Goal: Task Accomplishment & Management: Complete application form

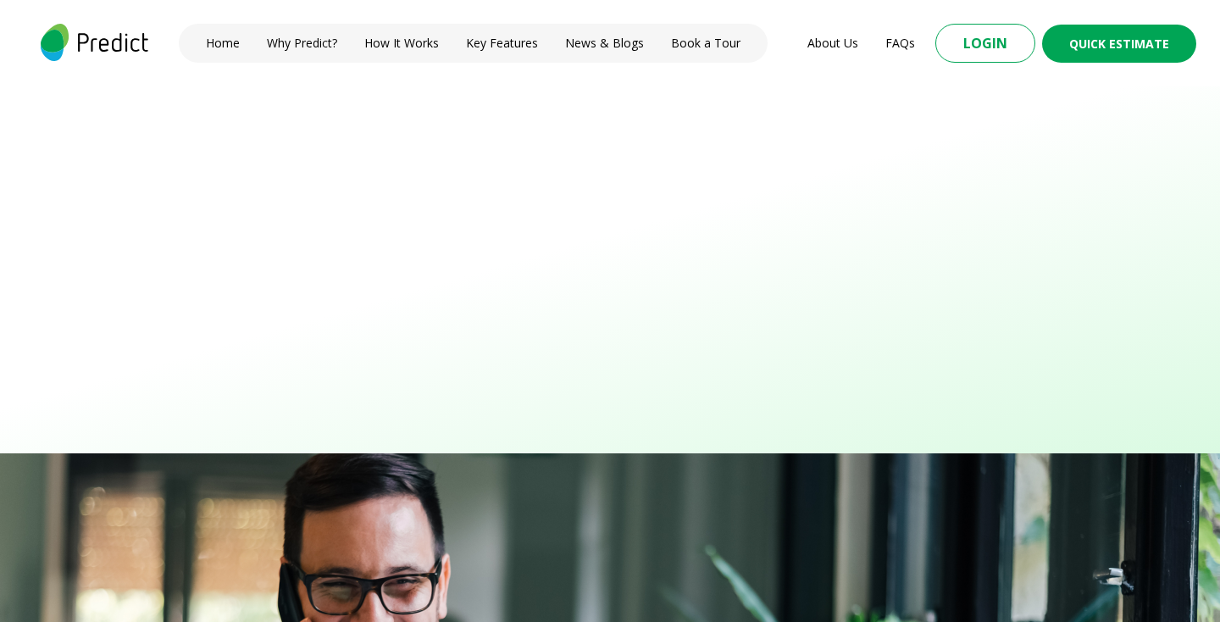
click at [979, 50] on button "Login" at bounding box center [985, 43] width 100 height 39
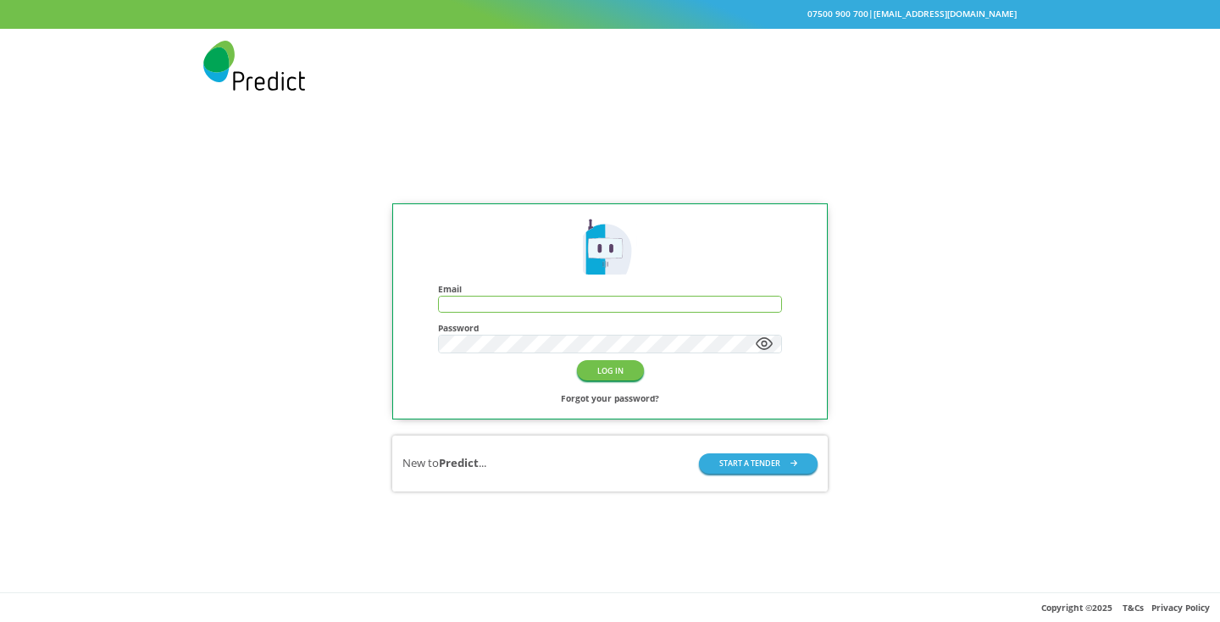
click at [504, 302] on input "text" at bounding box center [610, 304] width 342 height 14
type input "**********"
click at [604, 374] on button "LOG IN" at bounding box center [610, 369] width 67 height 19
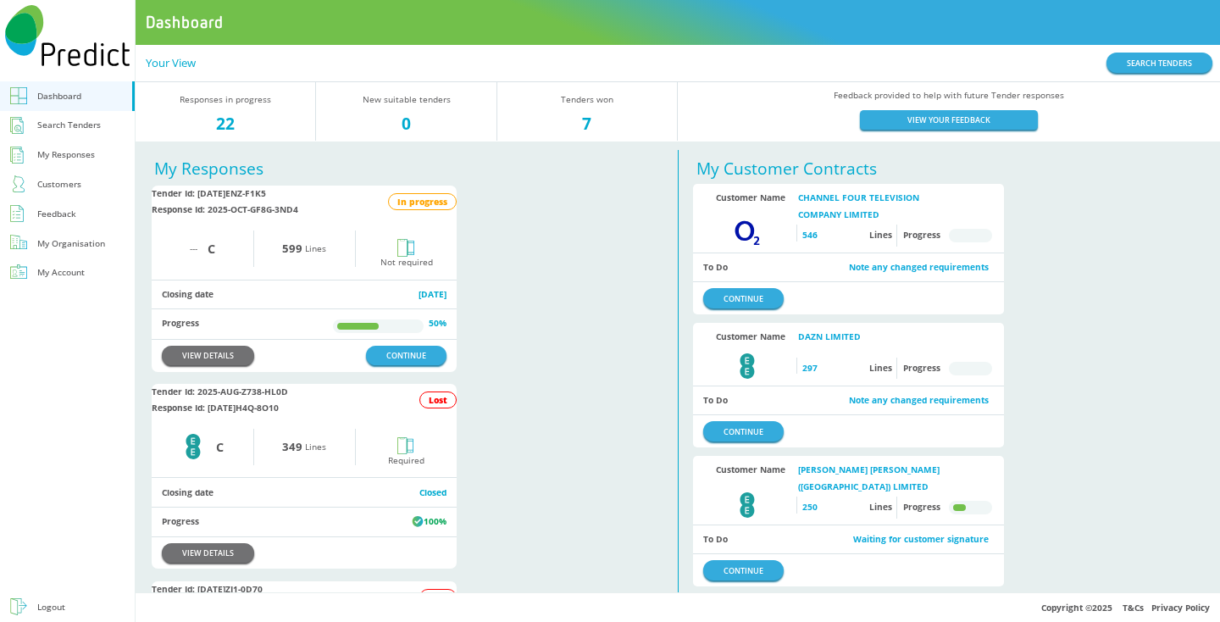
click at [53, 125] on div "Search Tenders" at bounding box center [69, 125] width 64 height 16
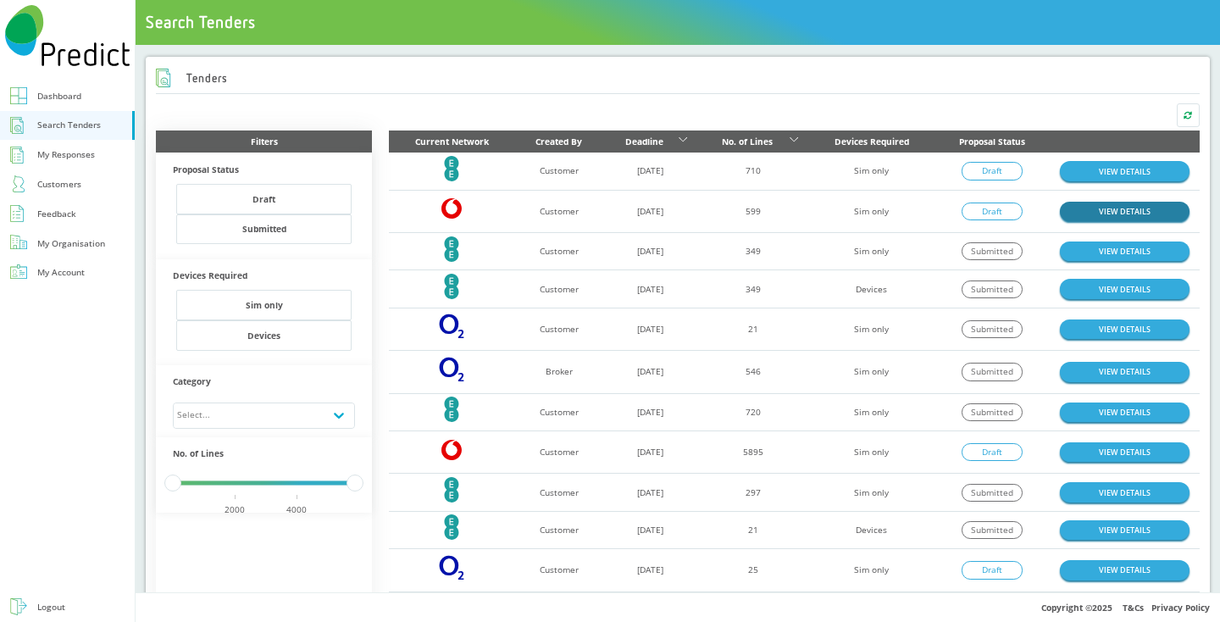
click at [1097, 205] on link "VIEW DETAILS" at bounding box center [1125, 211] width 130 height 19
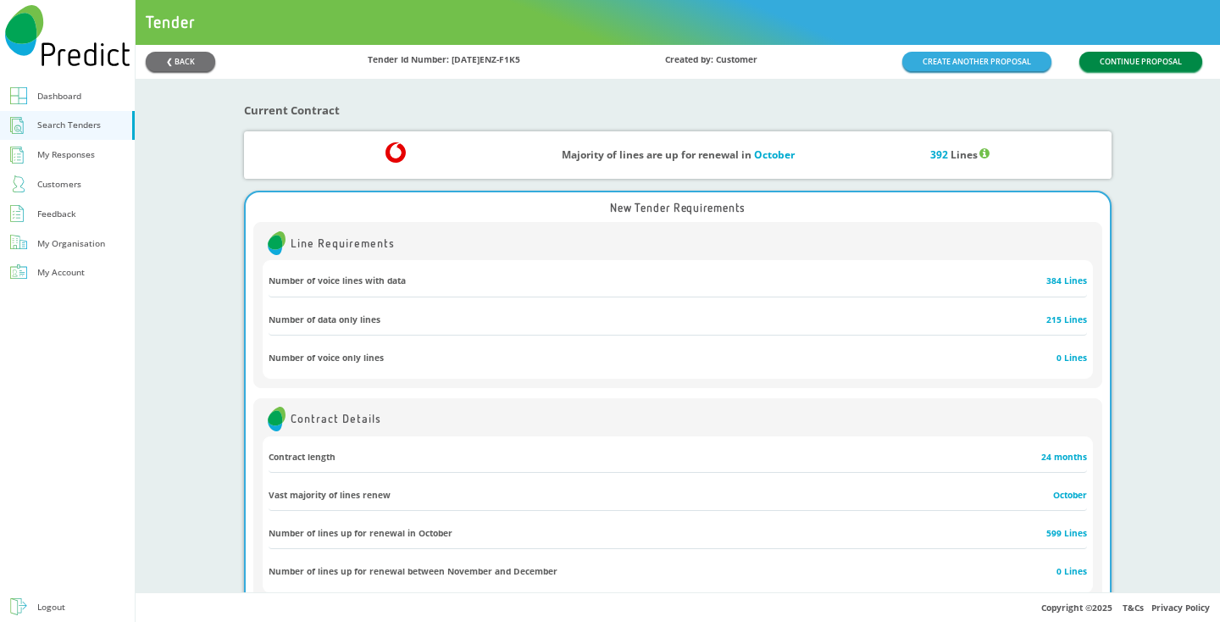
click at [1138, 58] on button "CONTINUE PROPOSAL" at bounding box center [1140, 61] width 123 height 19
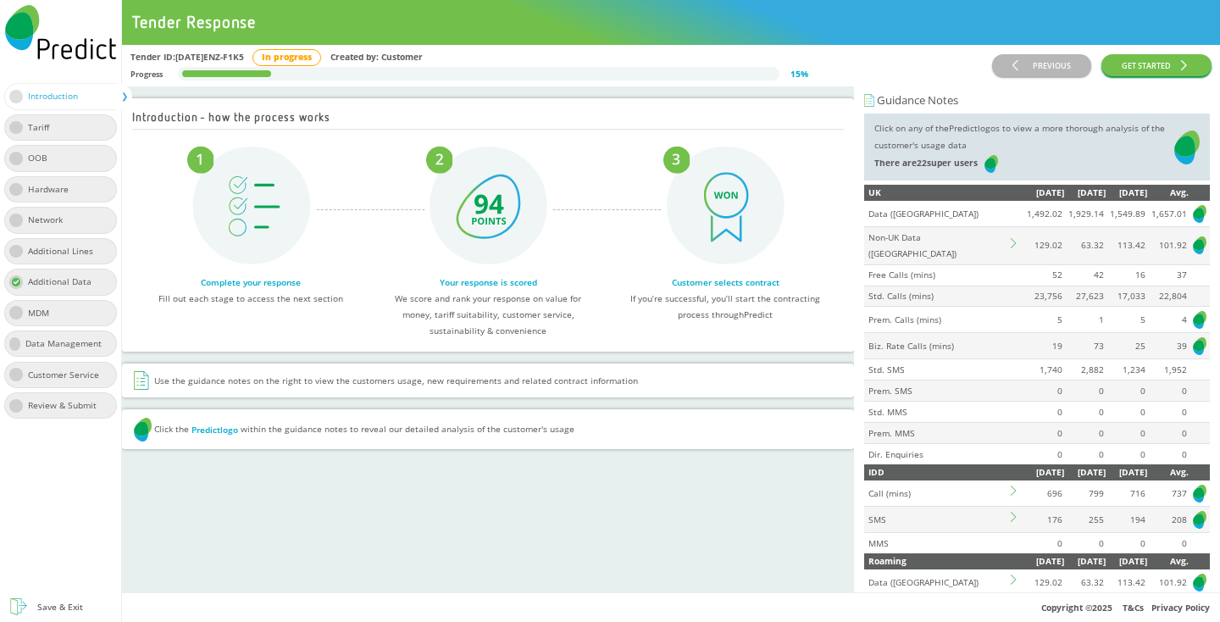
click at [1012, 238] on icon at bounding box center [1016, 243] width 10 height 10
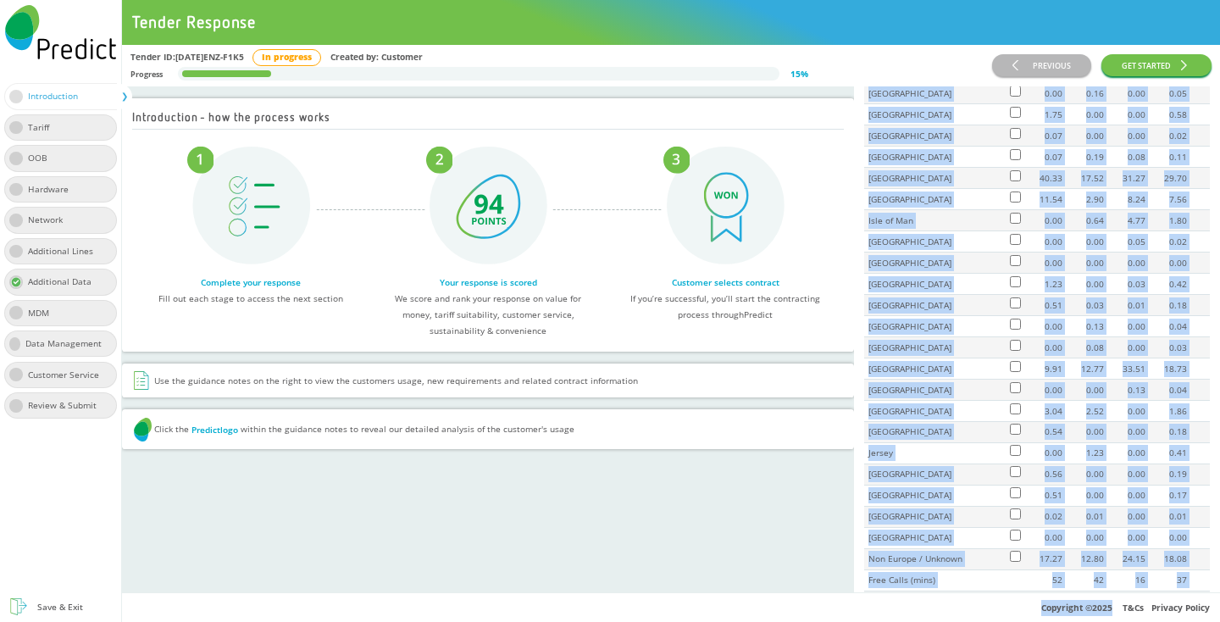
scroll to position [616, 0]
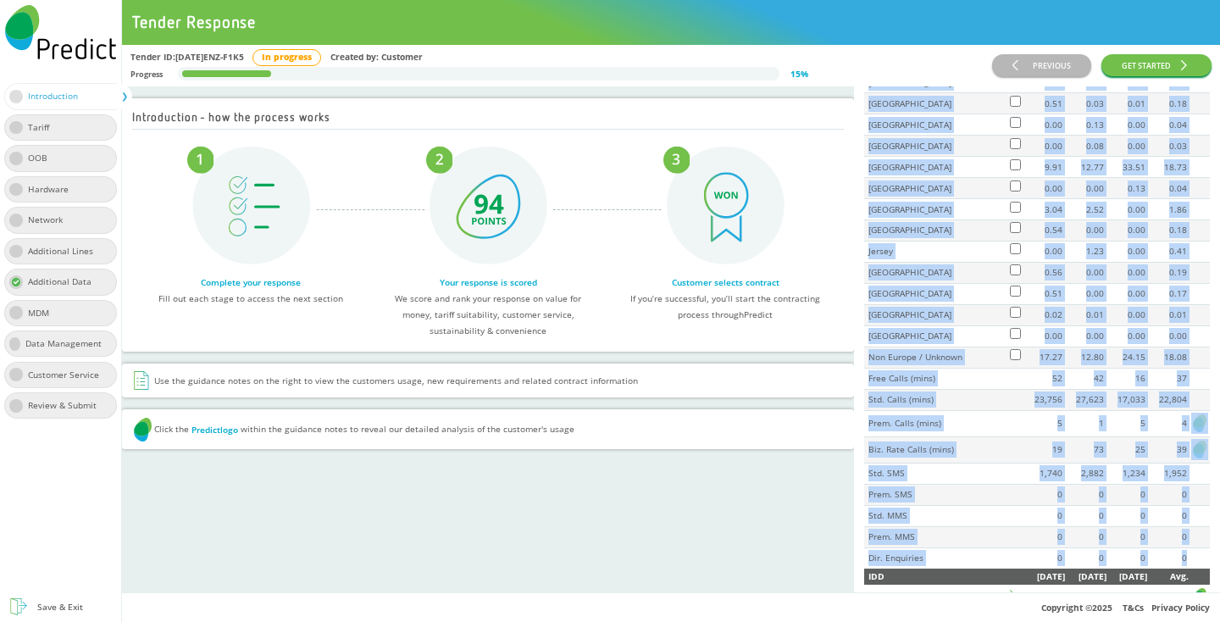
drag, startPoint x: 868, startPoint y: 125, endPoint x: 1191, endPoint y: 547, distance: 531.2
click at [1191, 547] on table "UK Jun 2025 Jul 2025 Aug 2025 Avg. Data (GB) 1,492.02 1,929.14 1,549.89 1,657.0…" at bounding box center [1037, 68] width 346 height 999
copy table "UK Jun 2025 Jul 2025 Aug 2025 Avg. Data (GB) 1,492.02 1,929.14 1,549.89 1,657.0…"
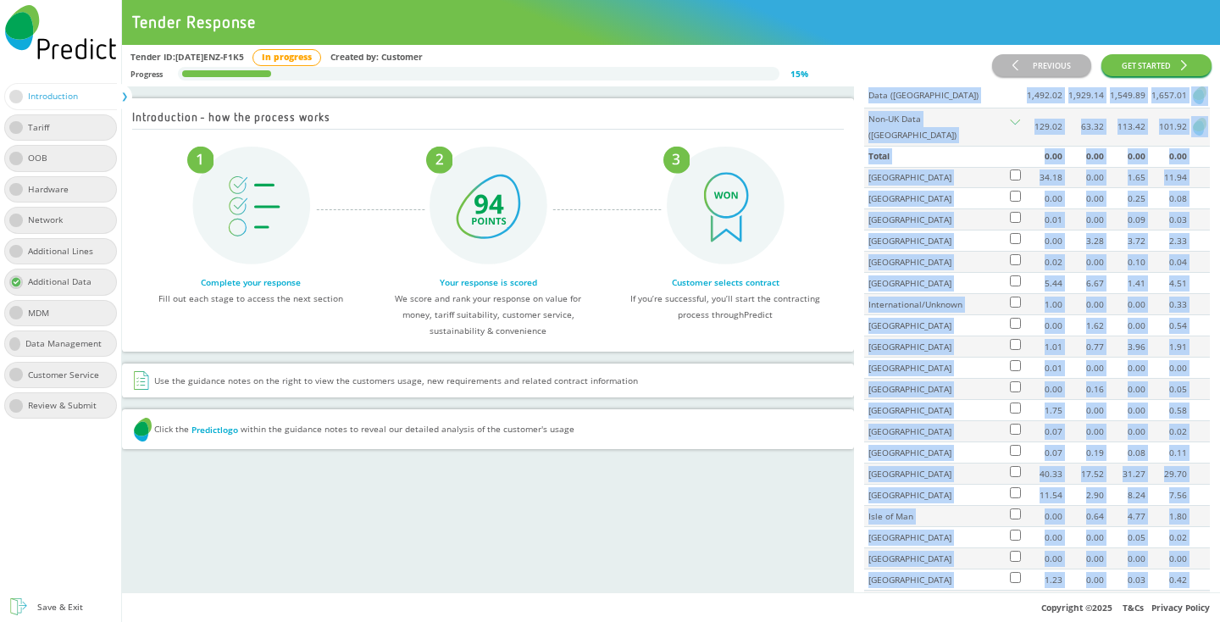
scroll to position [0, 0]
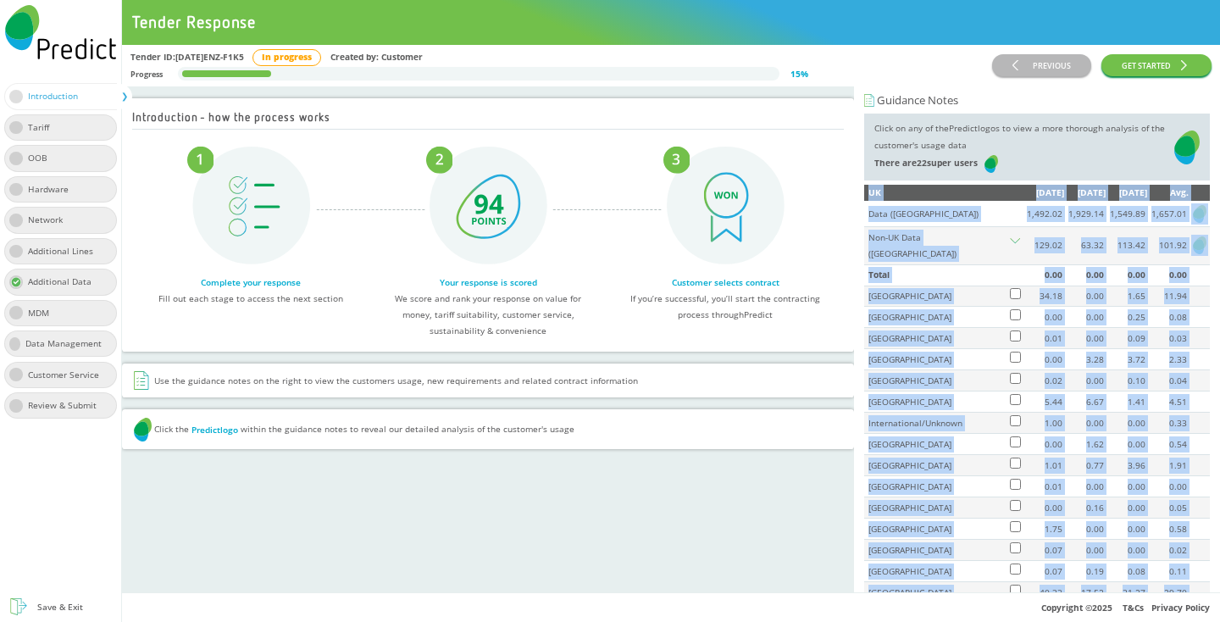
click at [946, 212] on td "Data (GB)" at bounding box center [936, 213] width 144 height 25
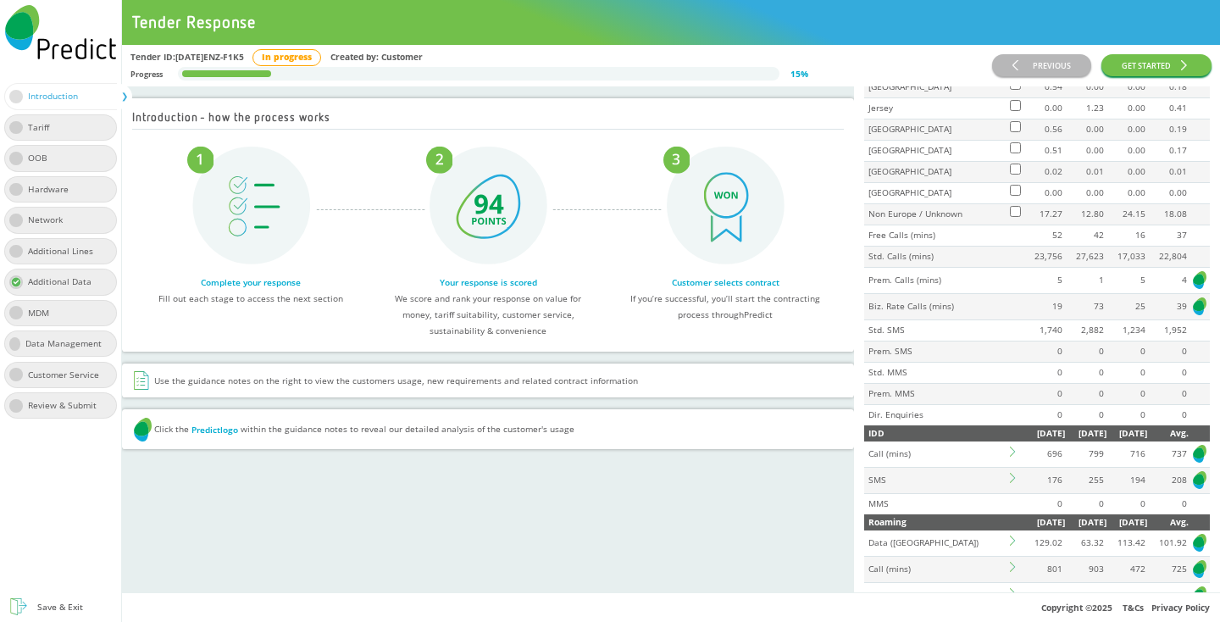
scroll to position [762, 0]
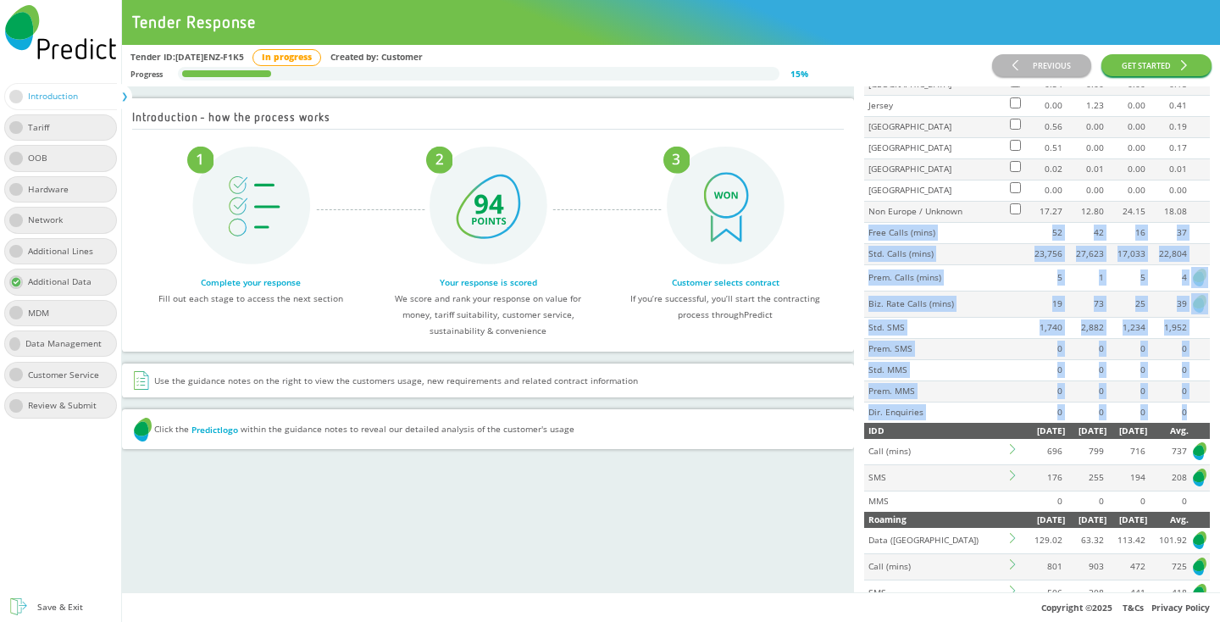
drag, startPoint x: 868, startPoint y: 221, endPoint x: 1191, endPoint y: 401, distance: 369.4
copy tbody "Free Calls (mins) 52 42 16 37 Std. Calls (mins) 23,756 27,623 17,033 22,804 Pre…"
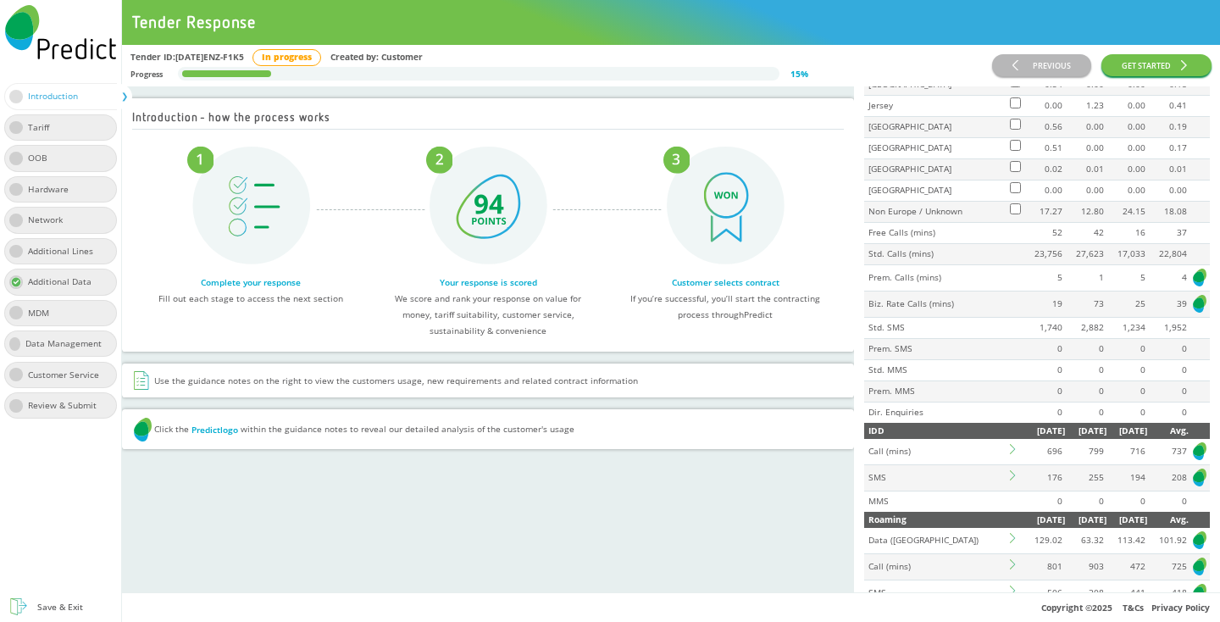
click at [801, 546] on div "Introduction - how the process works Complete your response Fill out each stage…" at bounding box center [488, 339] width 732 height 507
click at [1014, 444] on icon at bounding box center [1015, 449] width 10 height 10
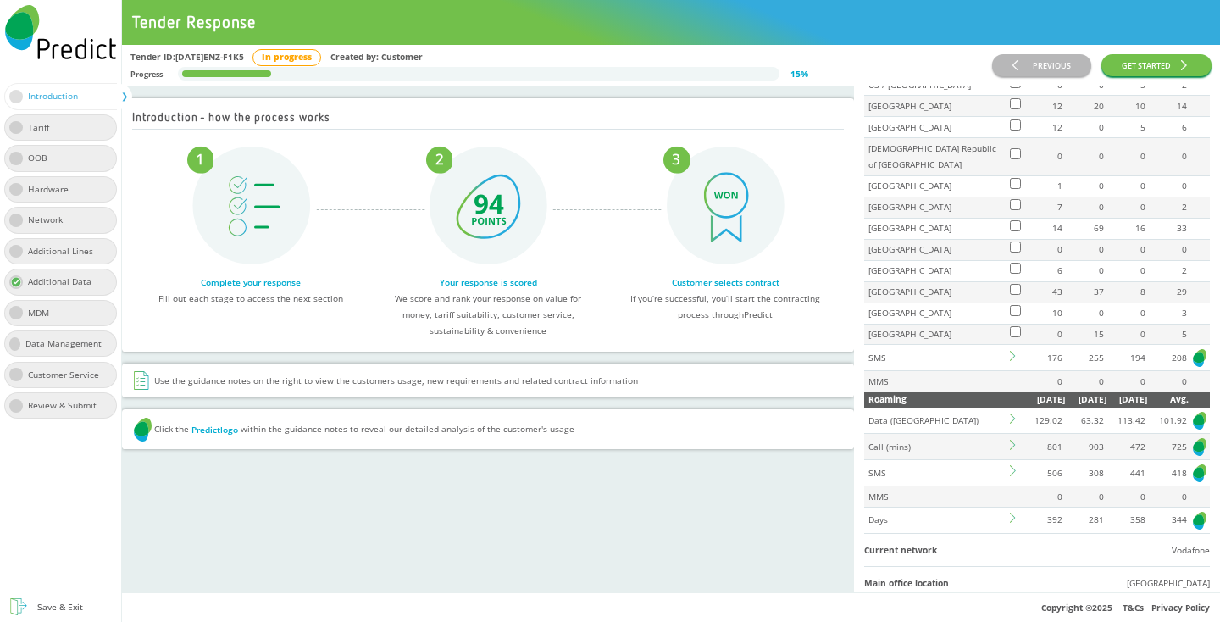
scroll to position [1478, 0]
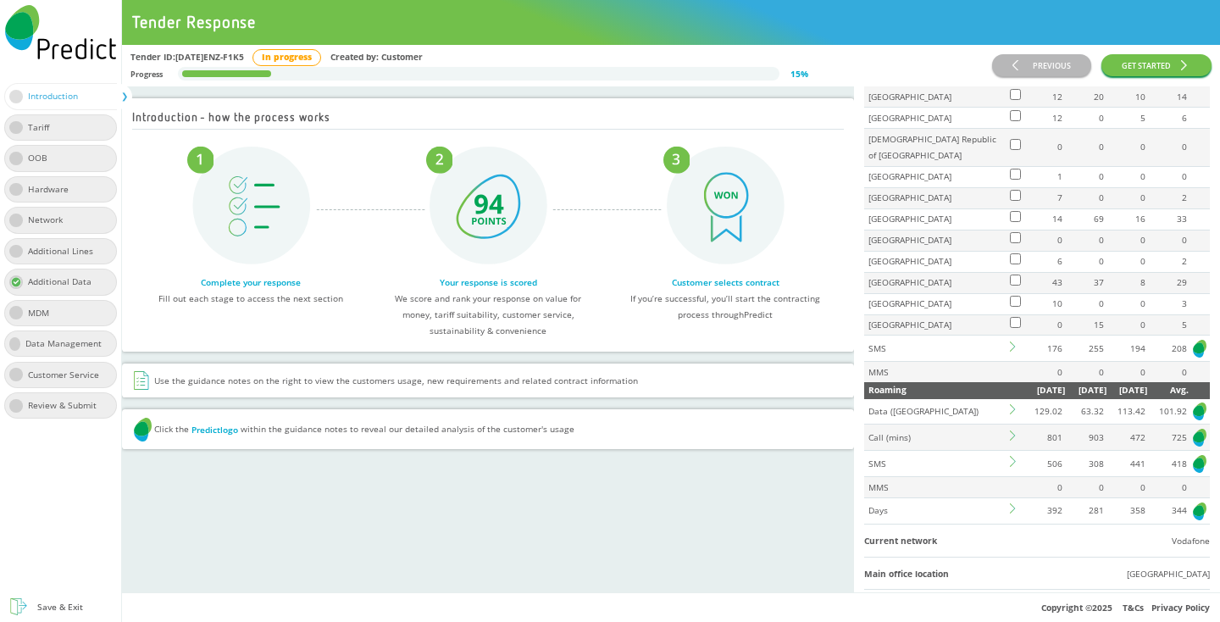
click at [1015, 404] on icon at bounding box center [1015, 409] width 10 height 10
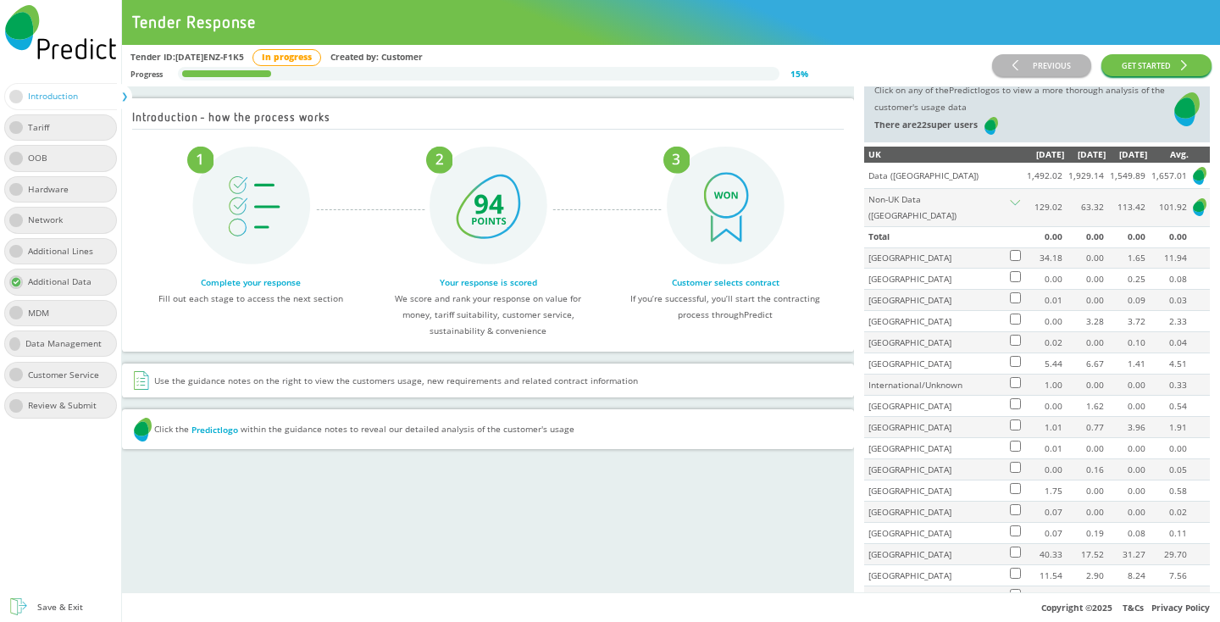
scroll to position [49, 0]
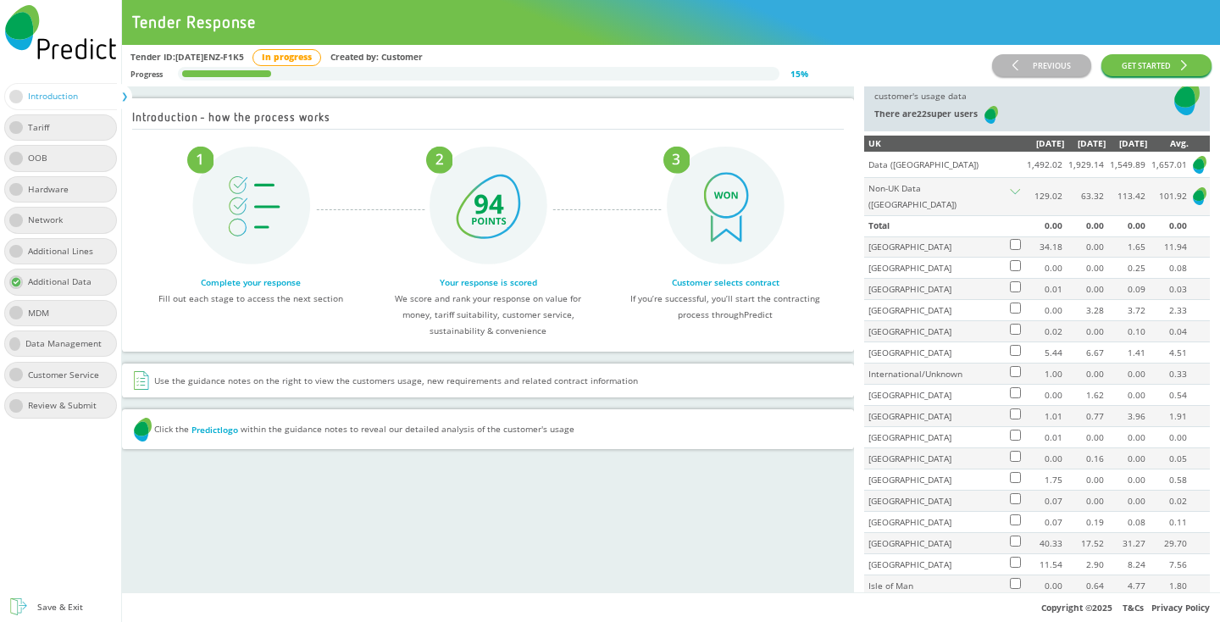
click at [1014, 189] on icon at bounding box center [1015, 194] width 10 height 10
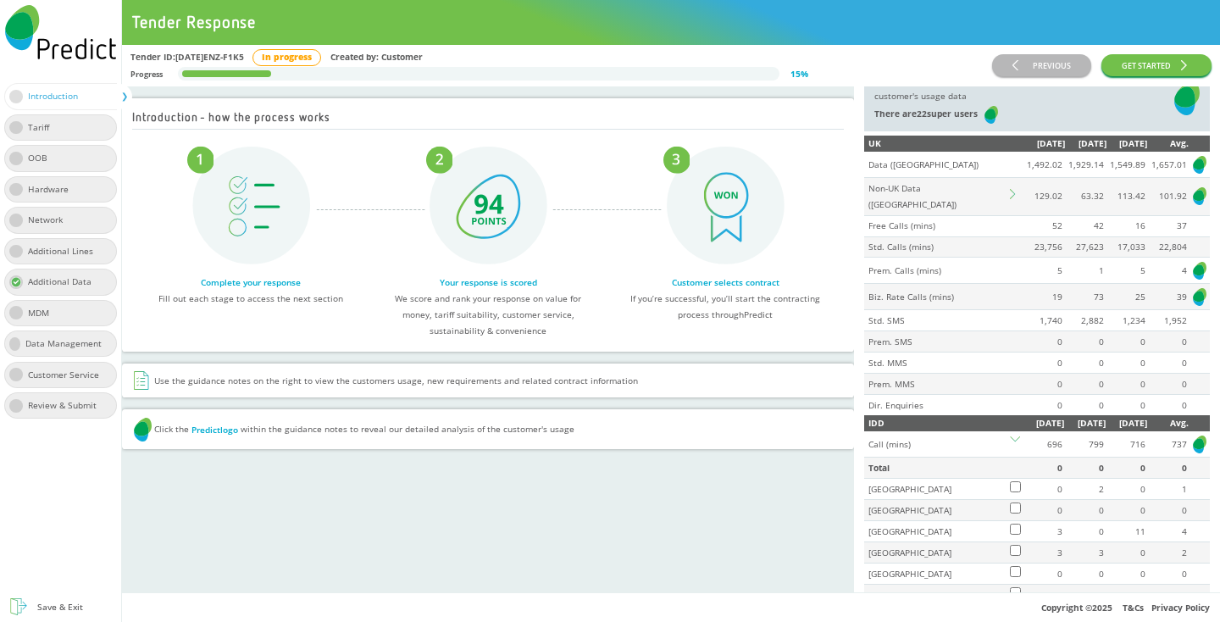
scroll to position [31, 0]
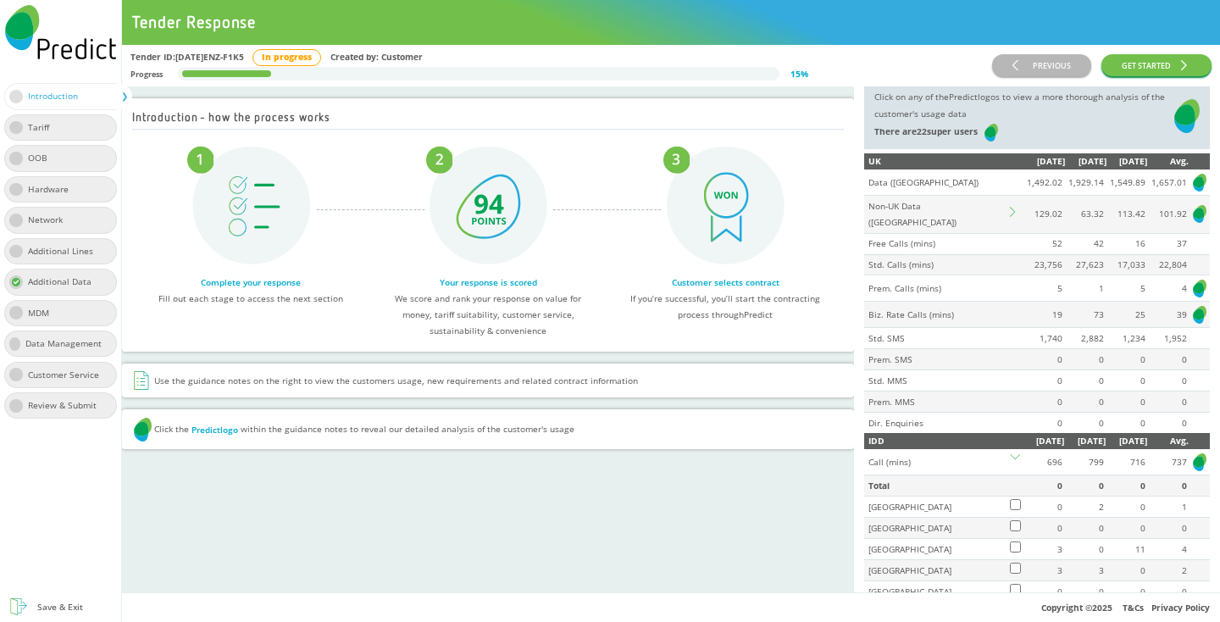
click at [1194, 178] on img at bounding box center [1199, 182] width 17 height 21
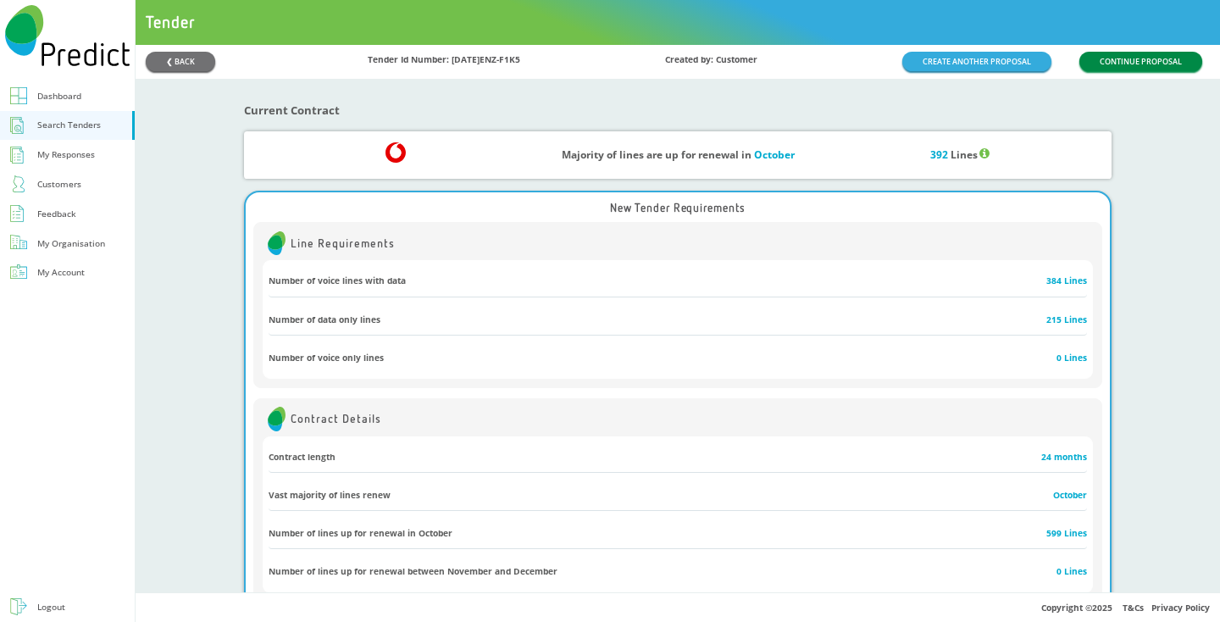
click at [1170, 53] on button "CONTINUE PROPOSAL" at bounding box center [1140, 61] width 123 height 19
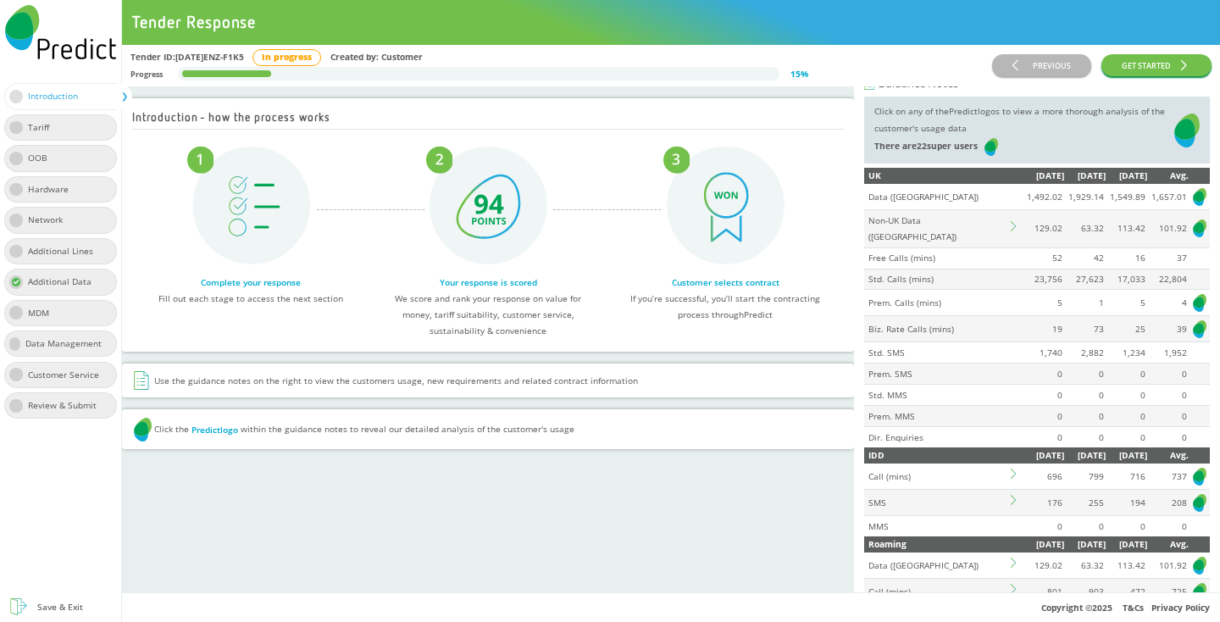
scroll to position [18, 0]
drag, startPoint x: 1069, startPoint y: 195, endPoint x: 1108, endPoint y: 194, distance: 39.0
click at [1108, 194] on tr "Data (GB) 1,492.02 1,929.14 1,549.89 1,657.01" at bounding box center [1037, 195] width 346 height 25
click at [1096, 227] on td "63.32" at bounding box center [1085, 227] width 42 height 37
drag, startPoint x: 1163, startPoint y: 220, endPoint x: 1184, endPoint y: 219, distance: 21.2
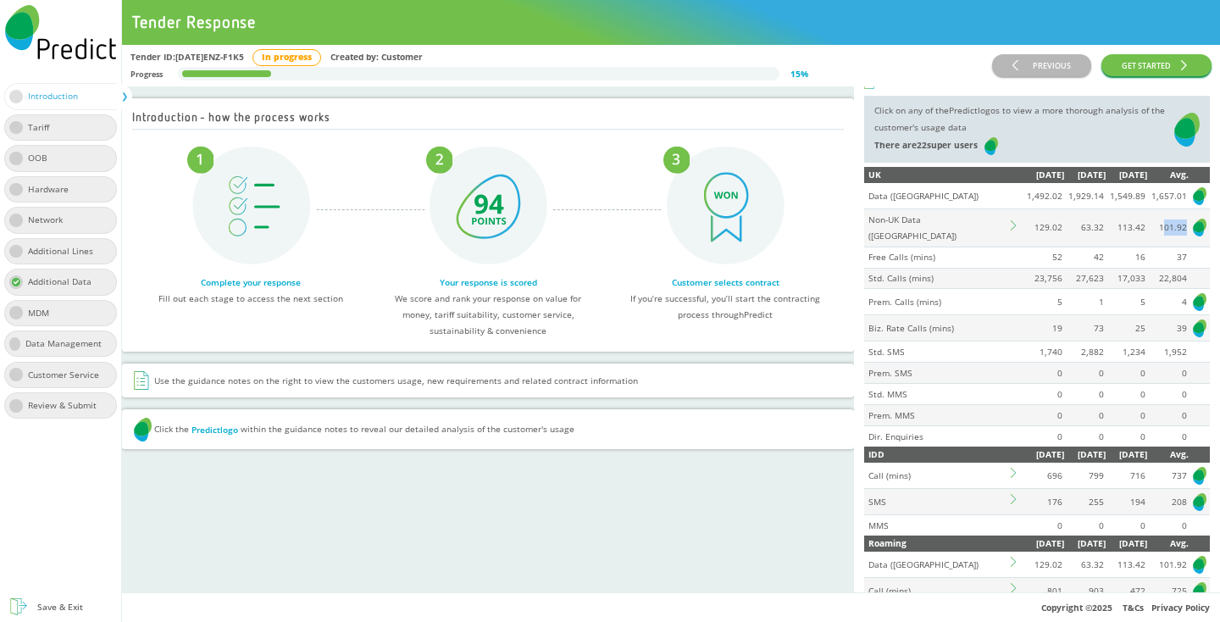
click at [1184, 219] on td "101.92" at bounding box center [1168, 227] width 42 height 37
click at [1072, 195] on td "1,929.14" at bounding box center [1085, 195] width 42 height 25
click at [1171, 219] on td "101.92" at bounding box center [1168, 227] width 42 height 37
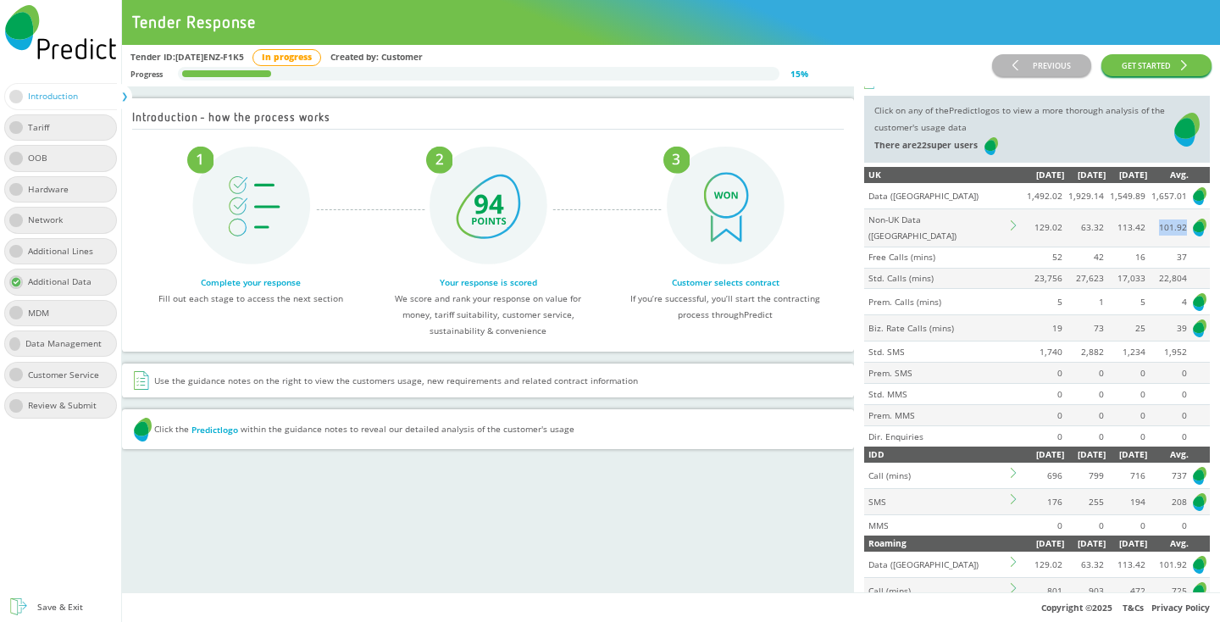
click at [1171, 219] on td "101.92" at bounding box center [1168, 227] width 42 height 37
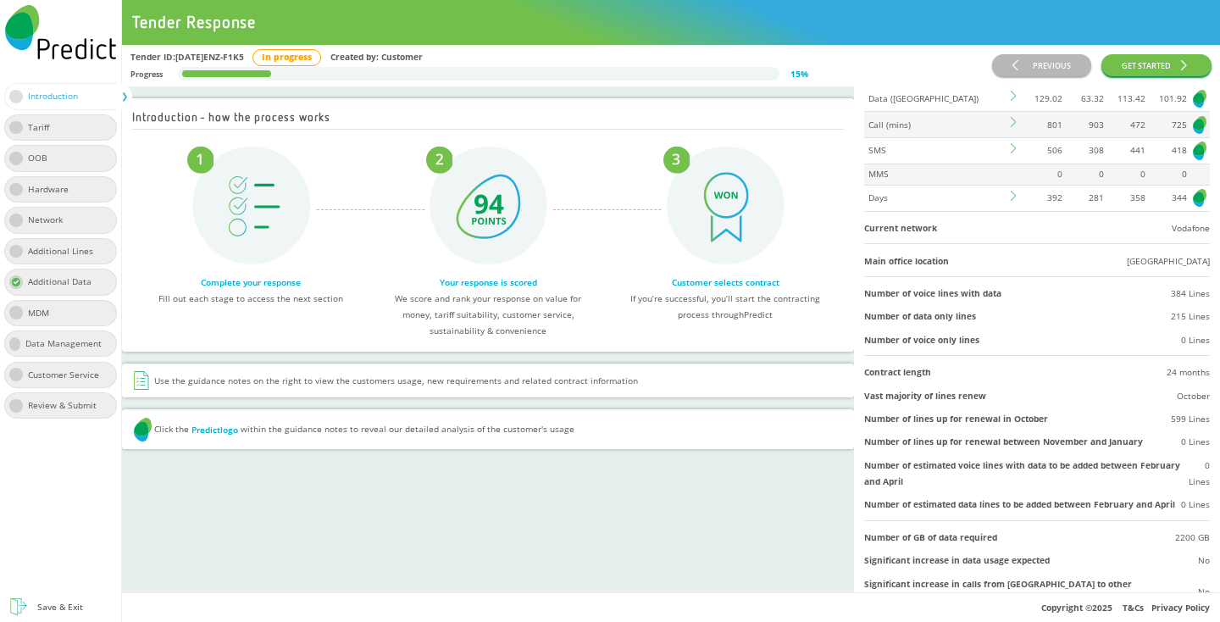
scroll to position [459, 0]
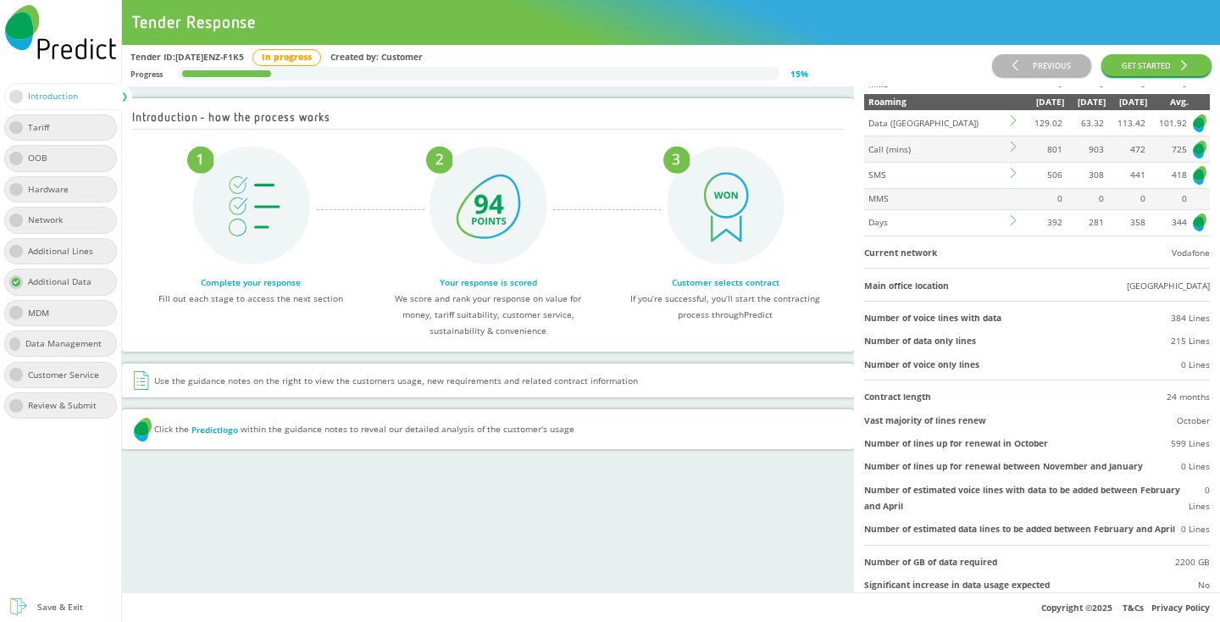
click at [1013, 215] on icon at bounding box center [1013, 220] width 5 height 10
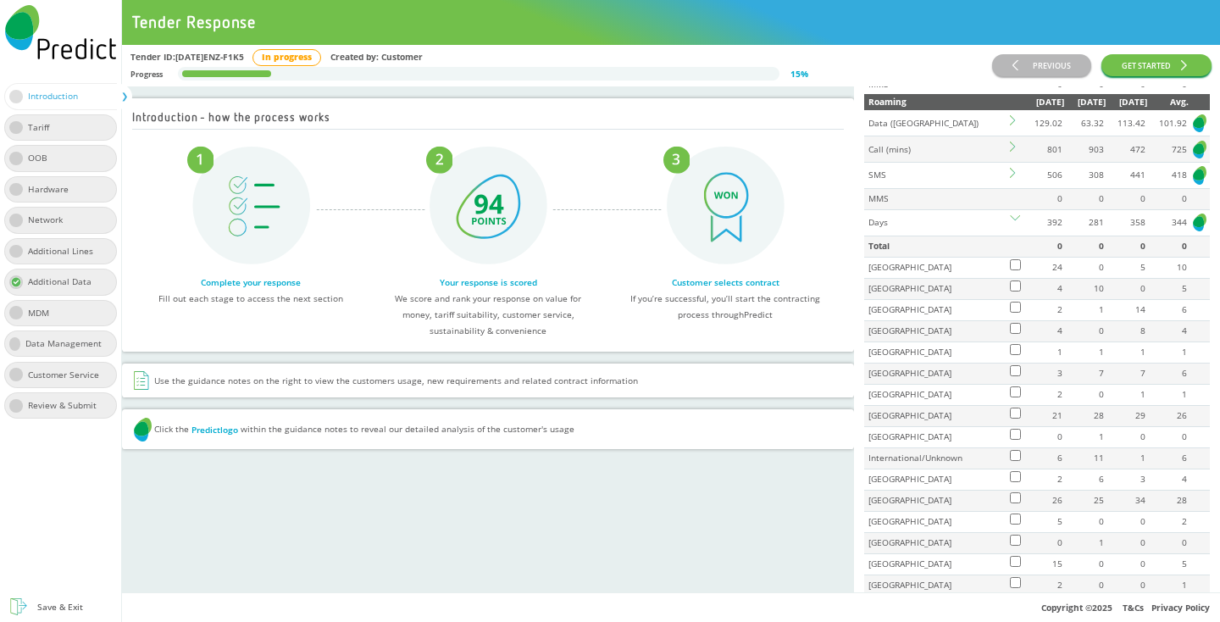
click at [1013, 168] on icon at bounding box center [1015, 173] width 10 height 10
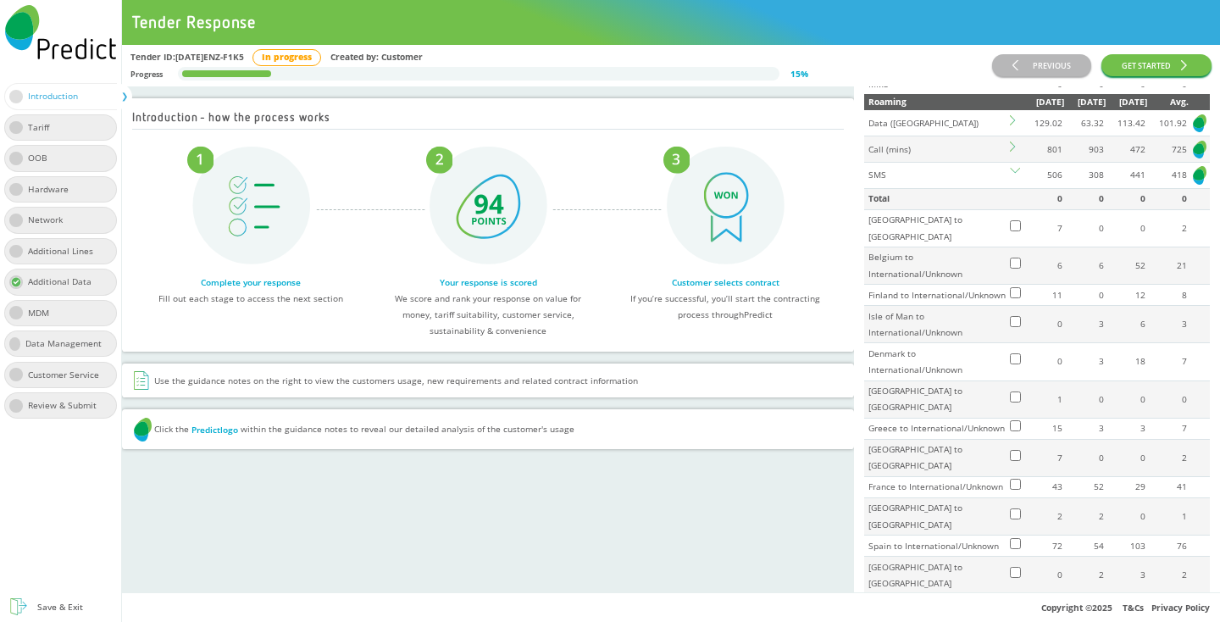
click at [1013, 141] on icon at bounding box center [1015, 146] width 10 height 10
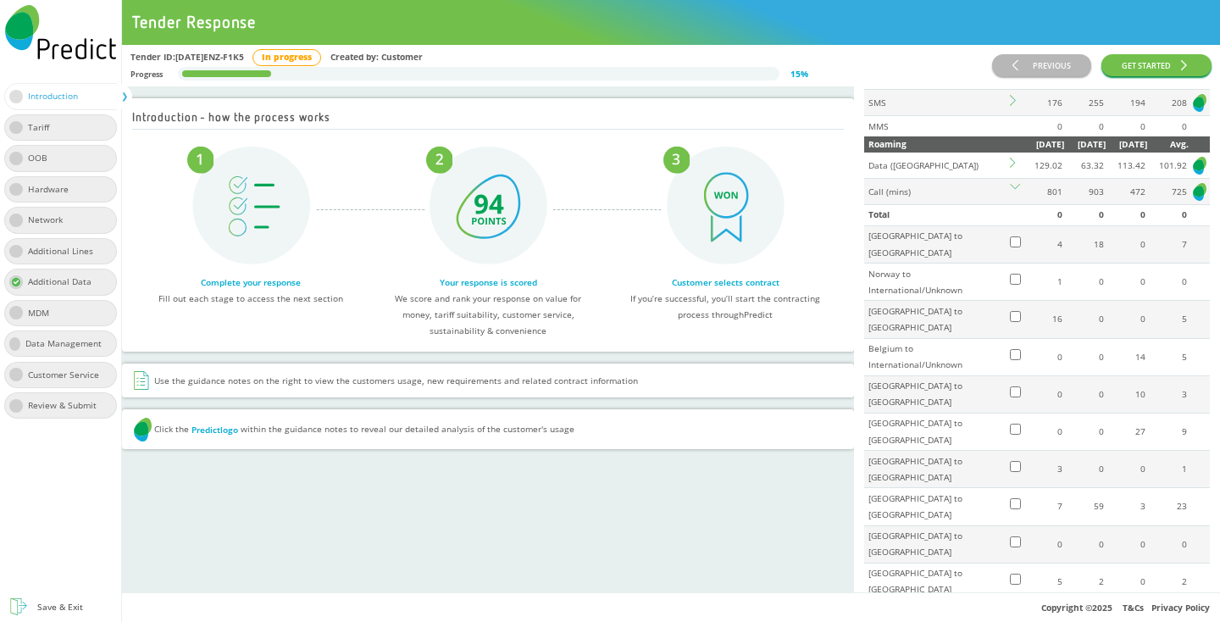
scroll to position [413, 0]
click at [1012, 161] on icon at bounding box center [1015, 166] width 10 height 10
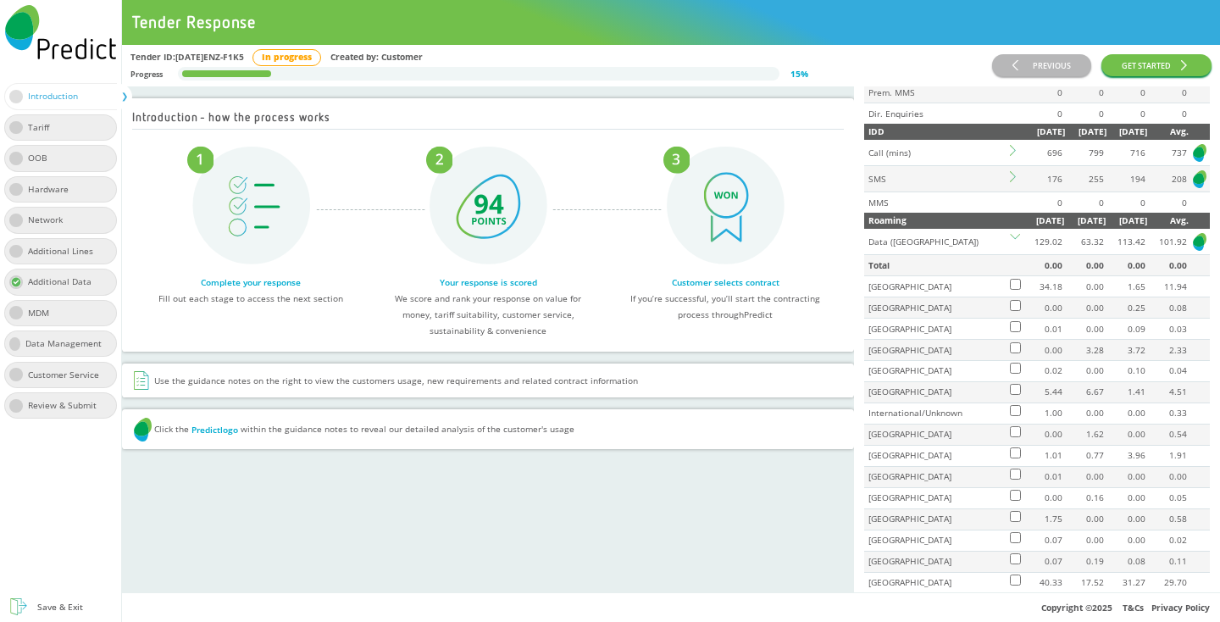
scroll to position [336, 0]
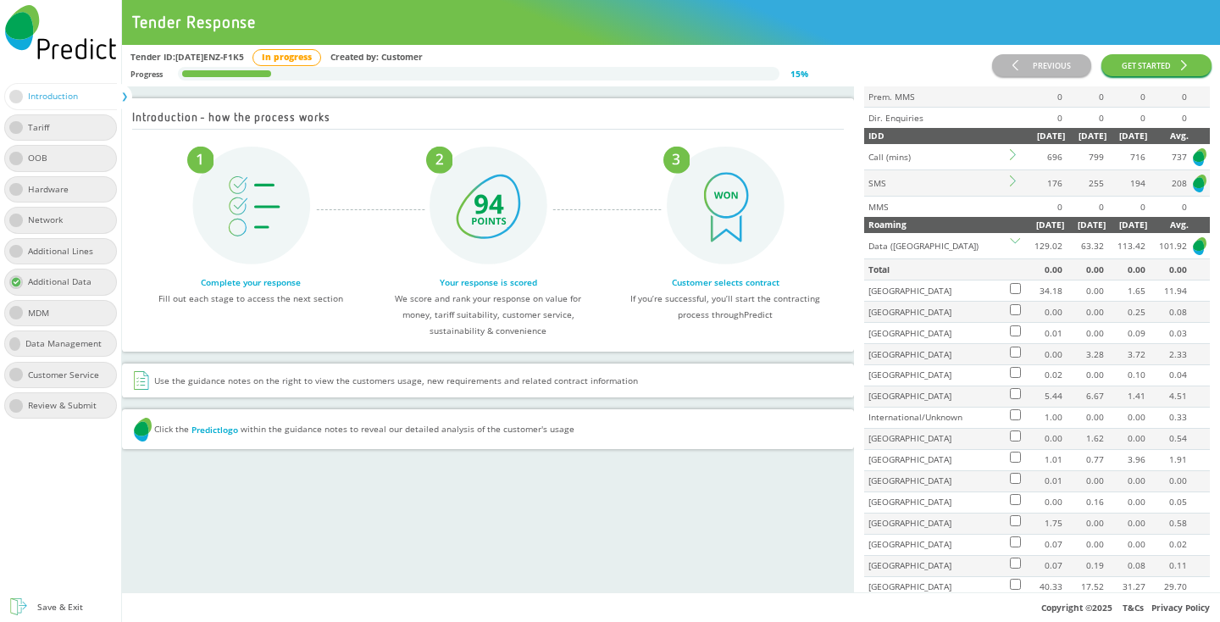
click at [1012, 175] on icon at bounding box center [1015, 180] width 10 height 10
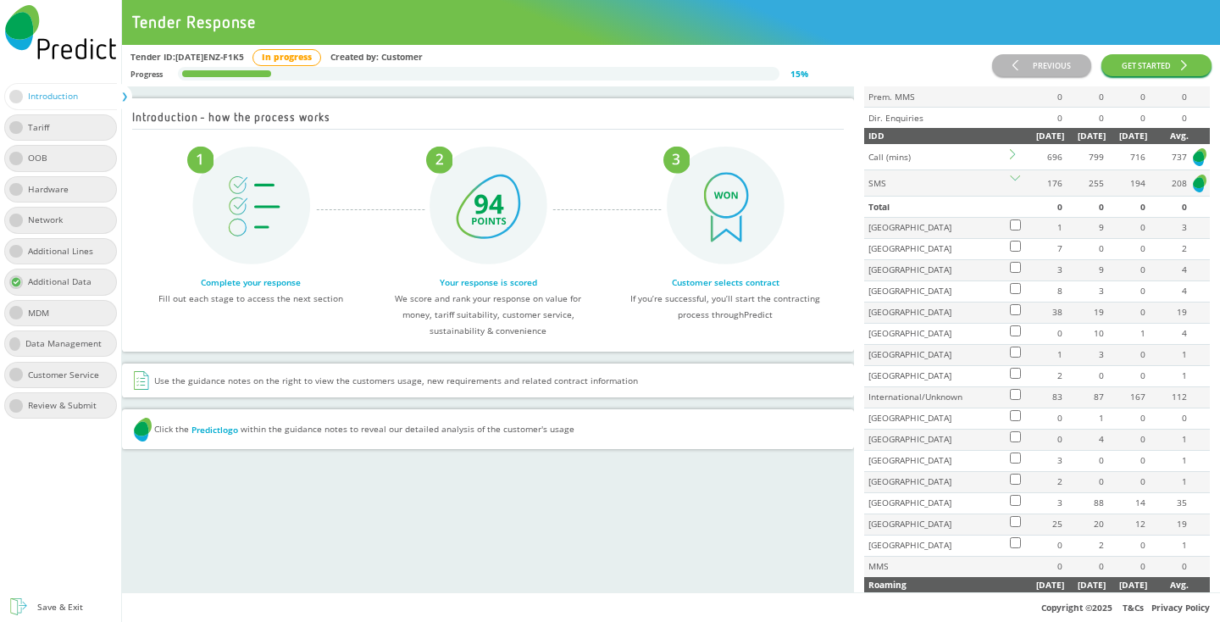
click at [1010, 149] on icon at bounding box center [1015, 154] width 10 height 10
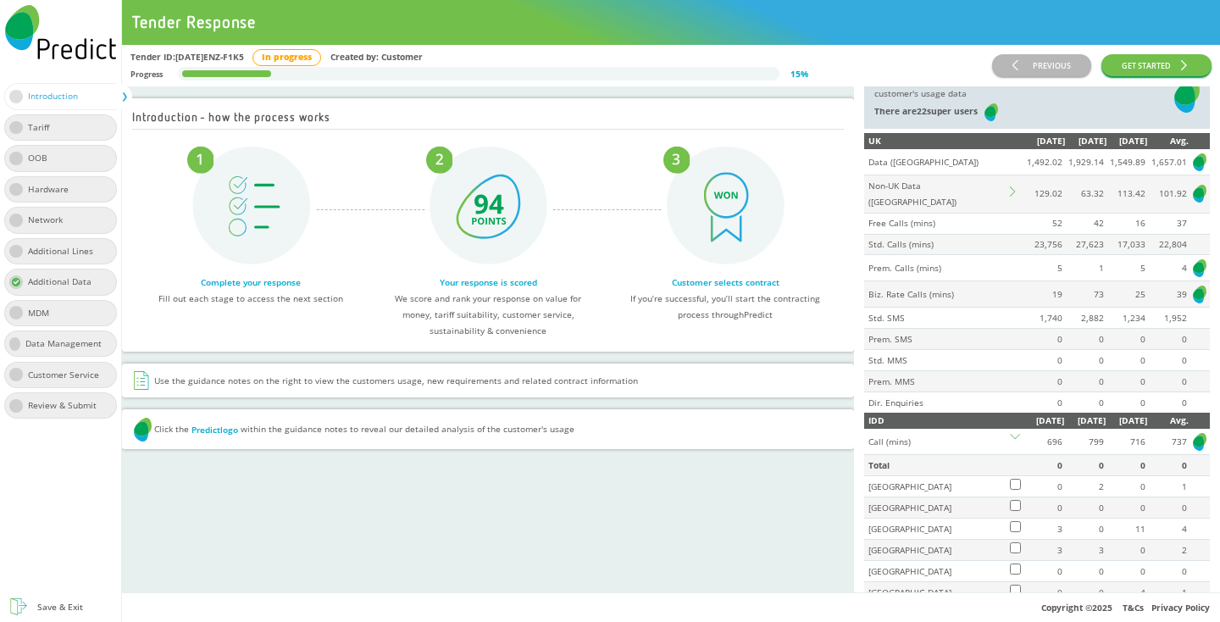
scroll to position [44, 0]
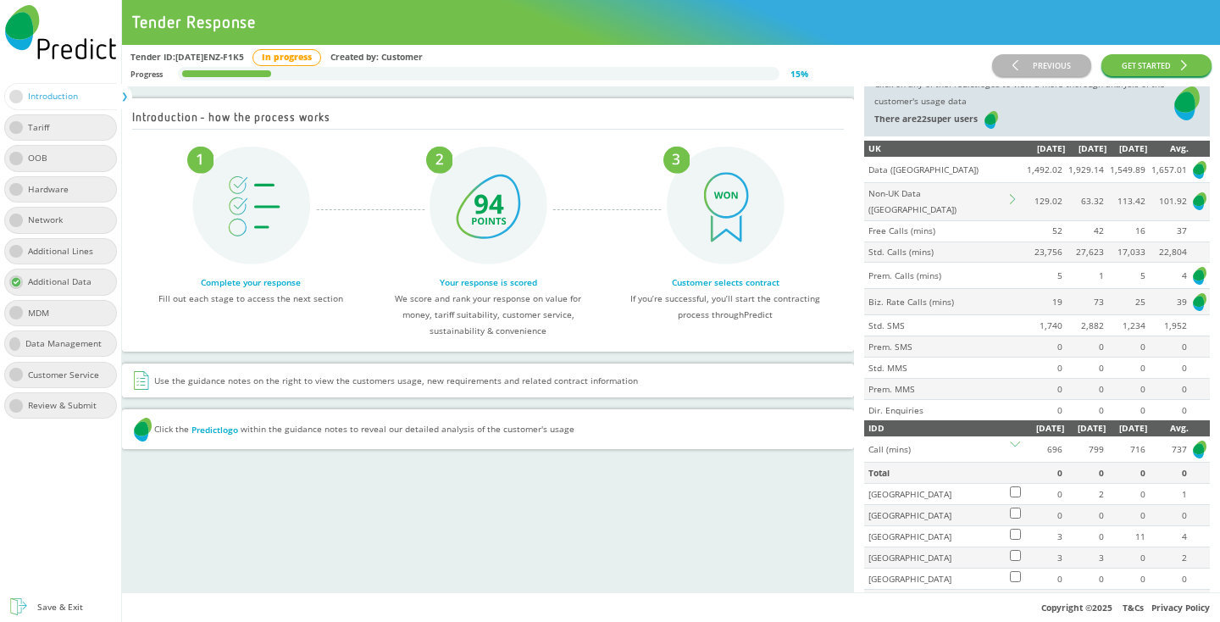
click at [1012, 194] on icon at bounding box center [1012, 199] width 5 height 10
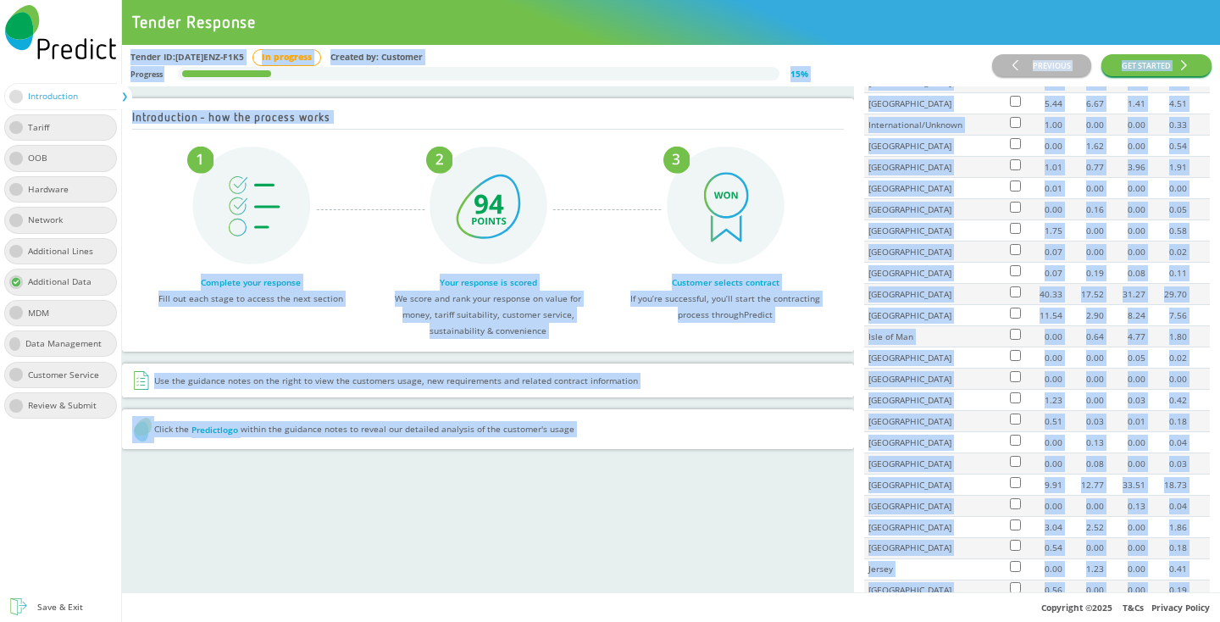
scroll to position [0, 0]
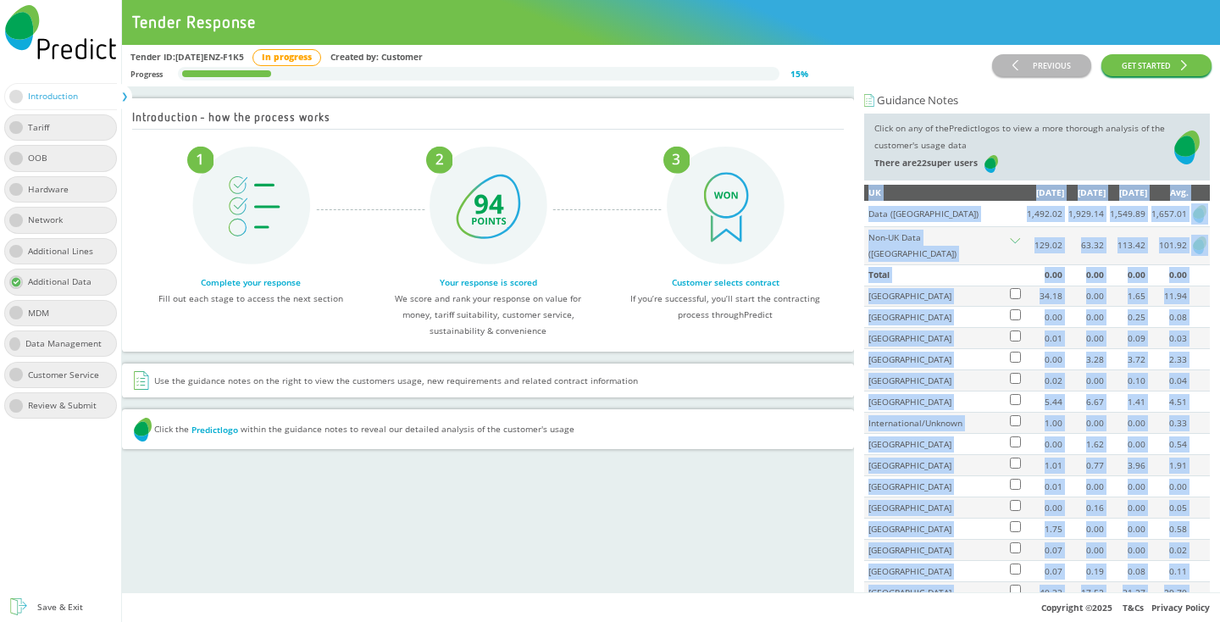
drag, startPoint x: 1208, startPoint y: 357, endPoint x: 867, endPoint y: 193, distance: 378.5
copy div "UK Jun 2025 Jul 2025 Aug 2025 Avg. Data (GB) 1,492.02 1,929.14 1,549.89 1,657.0…"
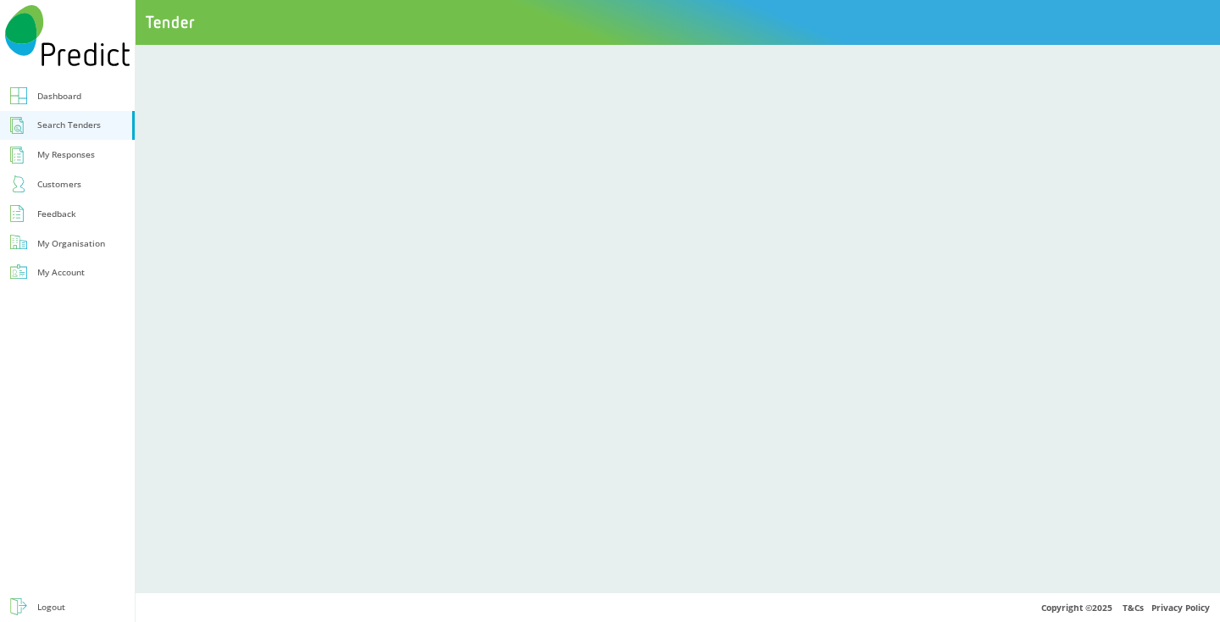
click at [74, 131] on div "Search Tenders" at bounding box center [69, 125] width 64 height 16
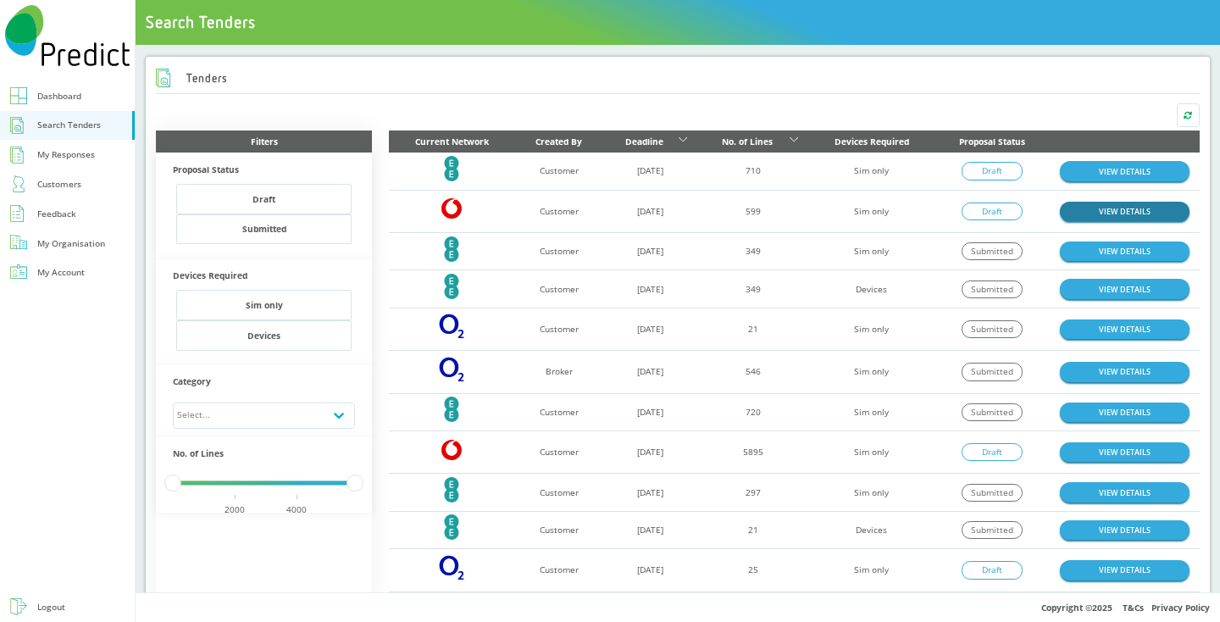
click at [1107, 217] on link "VIEW DETAILS" at bounding box center [1125, 211] width 130 height 19
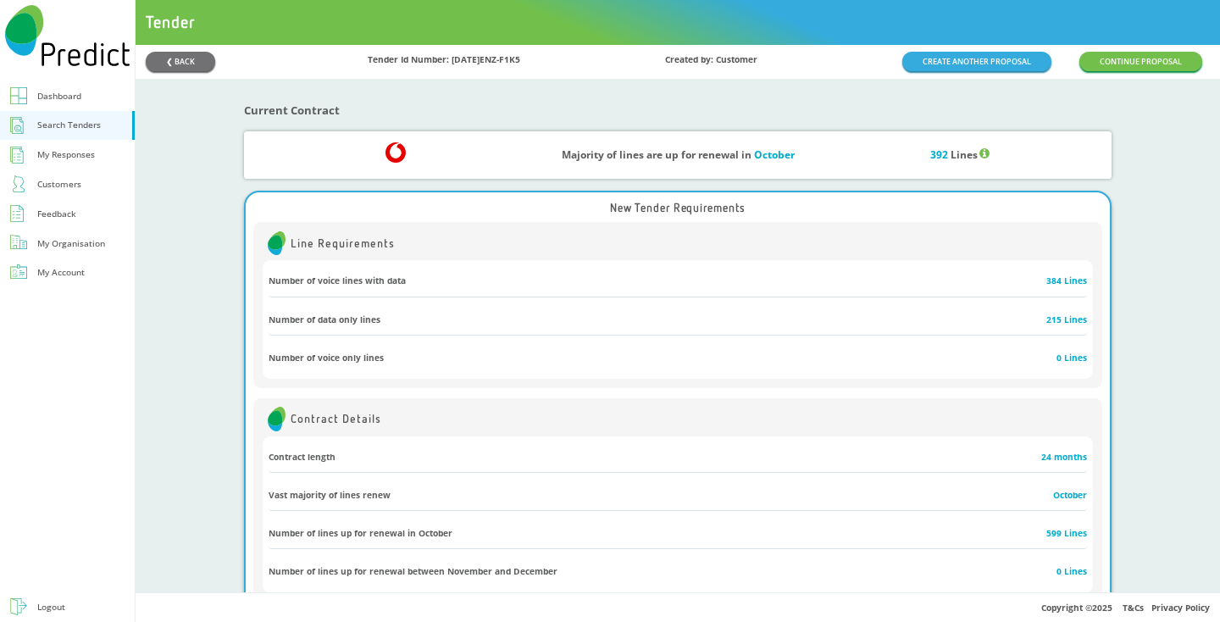
scroll to position [140, 0]
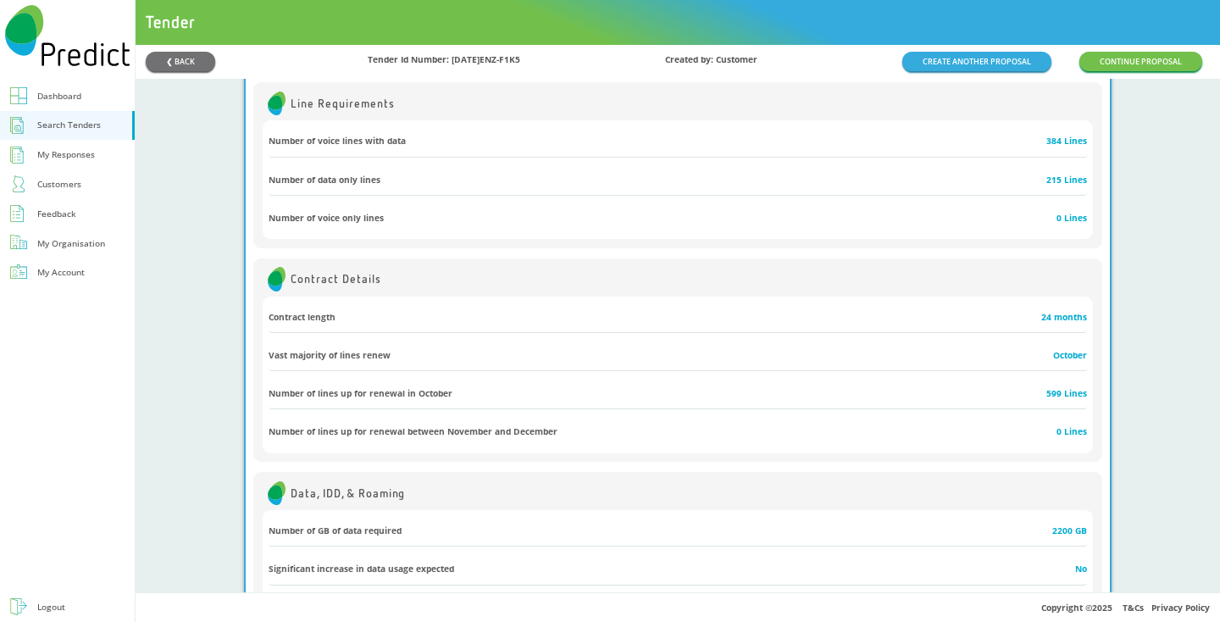
click at [65, 91] on div "Dashboard" at bounding box center [59, 96] width 44 height 16
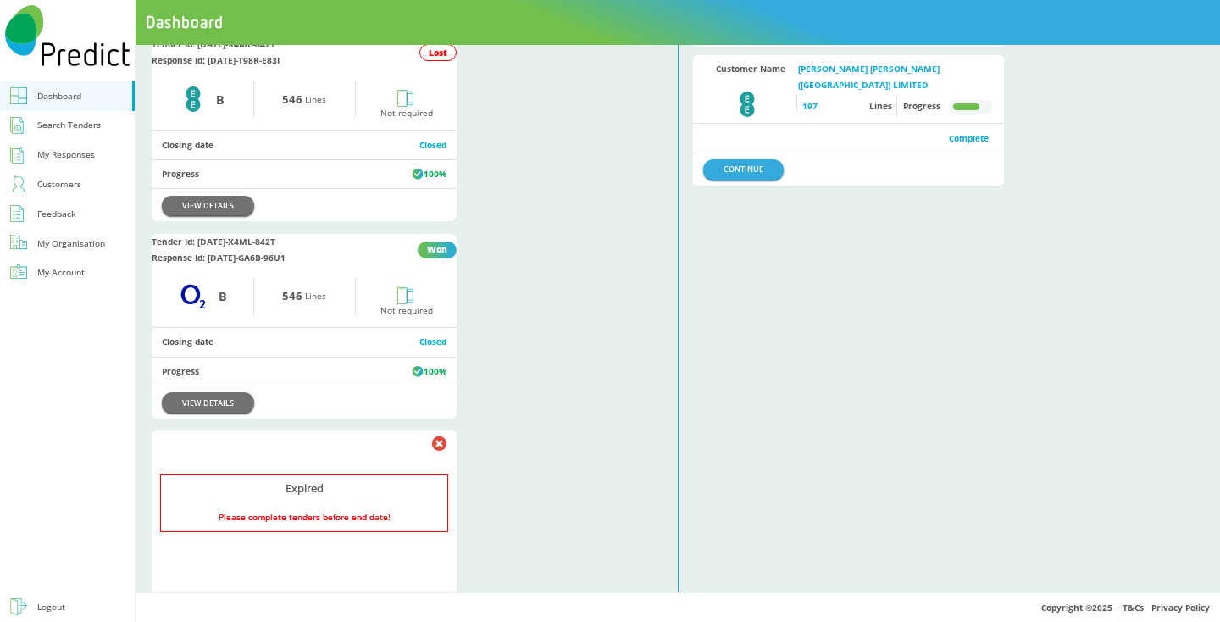
scroll to position [943, 0]
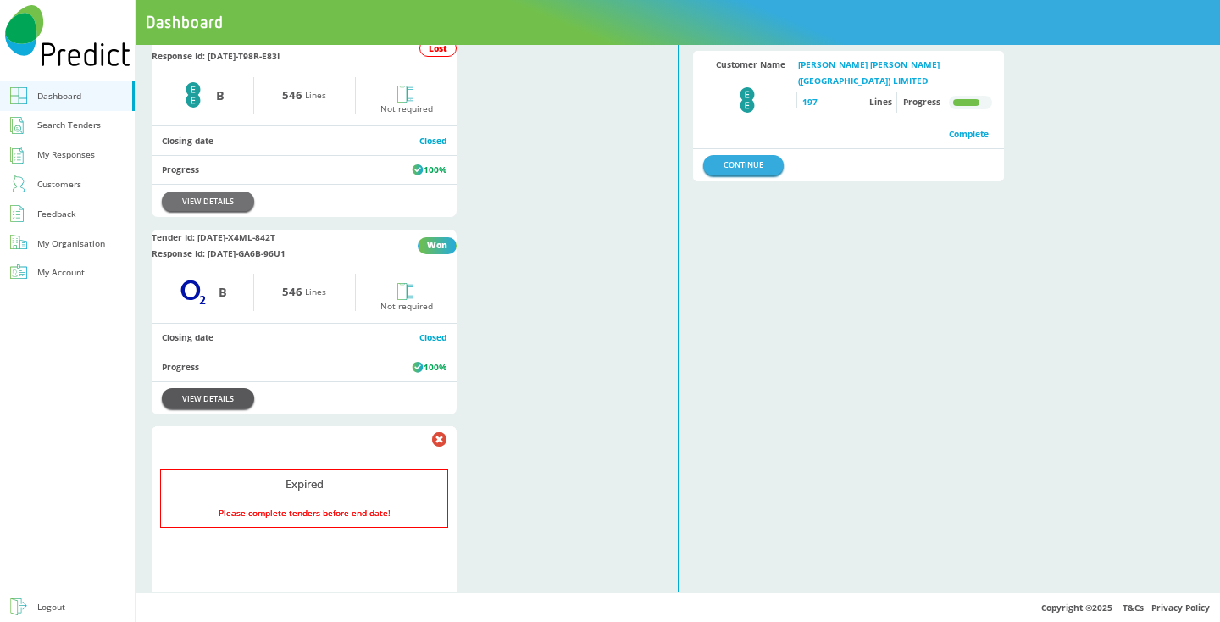
click at [233, 407] on link "VIEW DETAILS" at bounding box center [208, 397] width 92 height 19
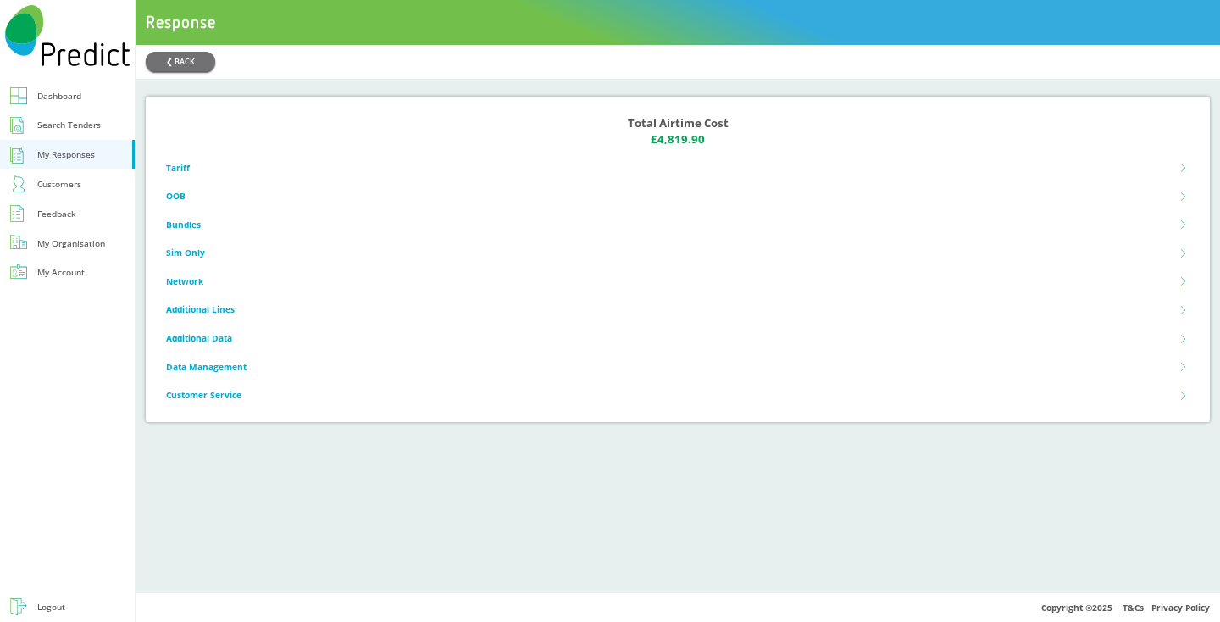
click at [341, 170] on li "Tariff" at bounding box center [677, 167] width 1023 height 29
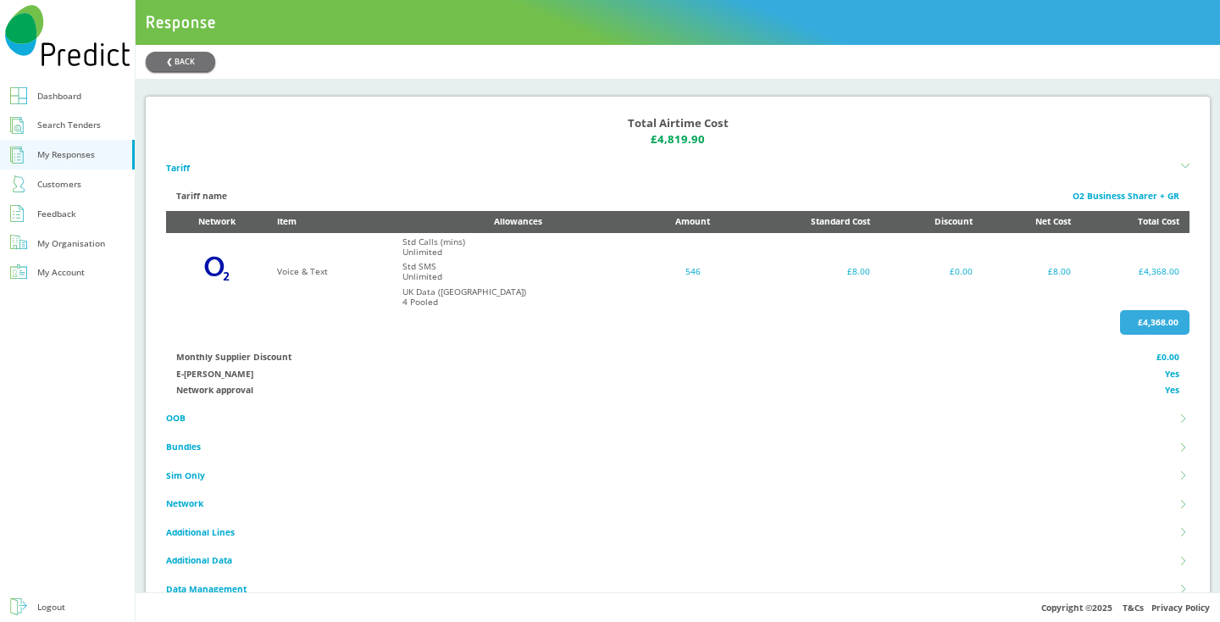
click at [316, 423] on li "OOB" at bounding box center [677, 418] width 1023 height 29
click at [1152, 194] on div "O2 Business Sharer + GR" at bounding box center [1126, 196] width 107 height 16
click at [1183, 170] on icon at bounding box center [1185, 168] width 8 height 8
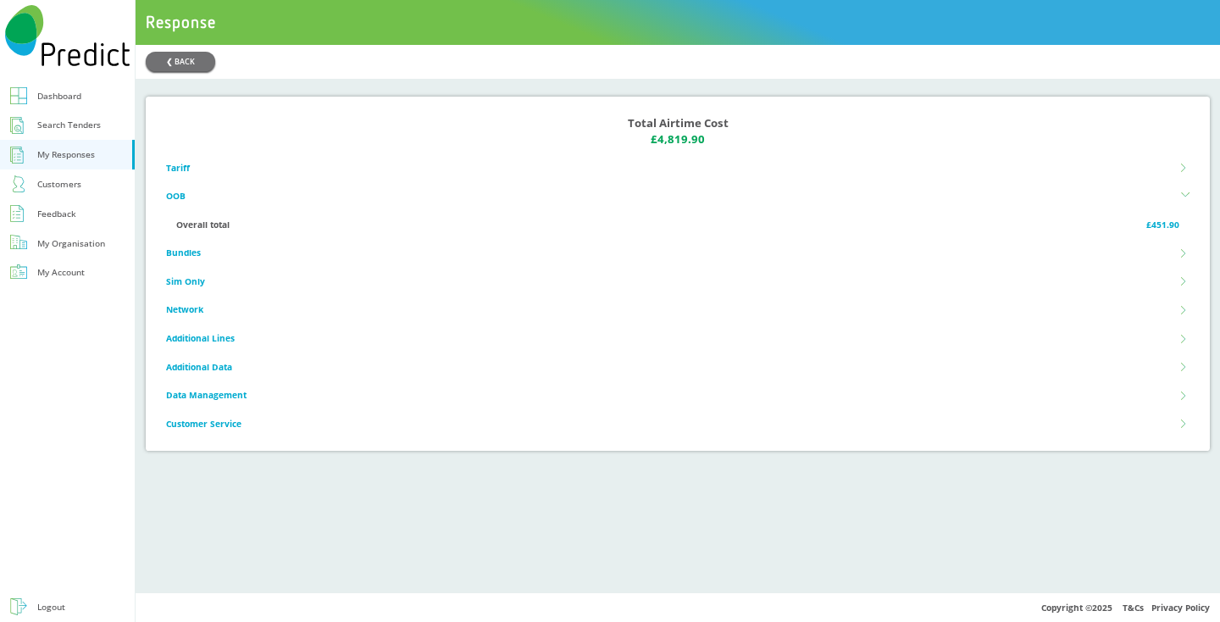
click at [1186, 201] on icon at bounding box center [1185, 196] width 8 height 8
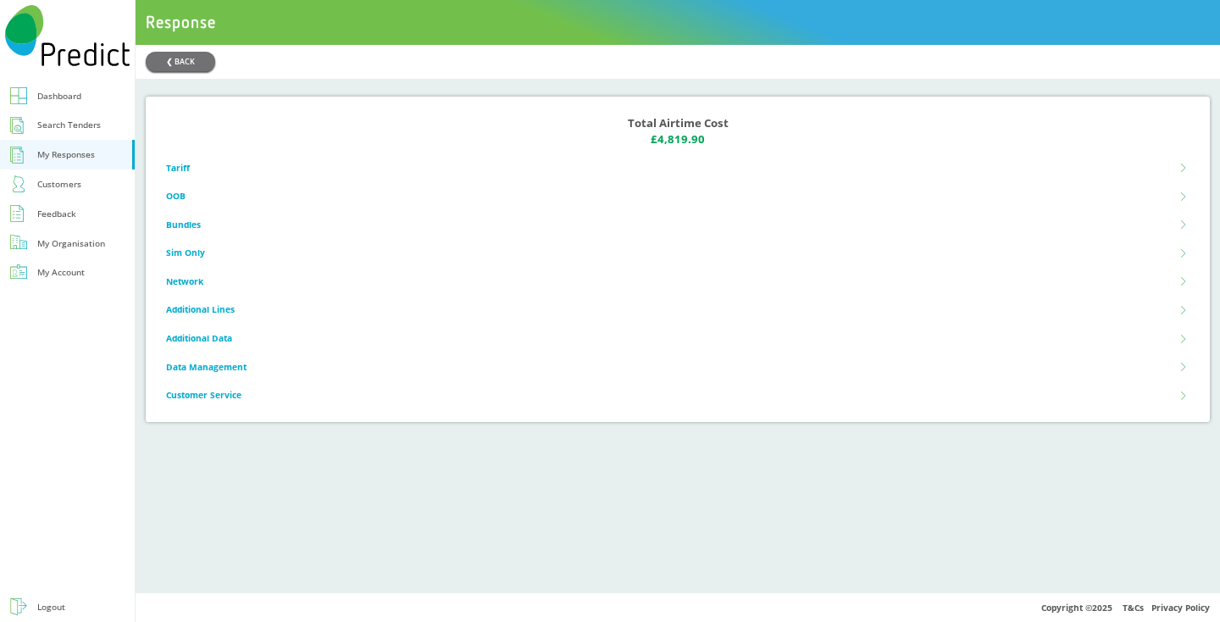
click at [374, 154] on li "Tariff" at bounding box center [677, 167] width 1023 height 29
